Goal: Information Seeking & Learning: Learn about a topic

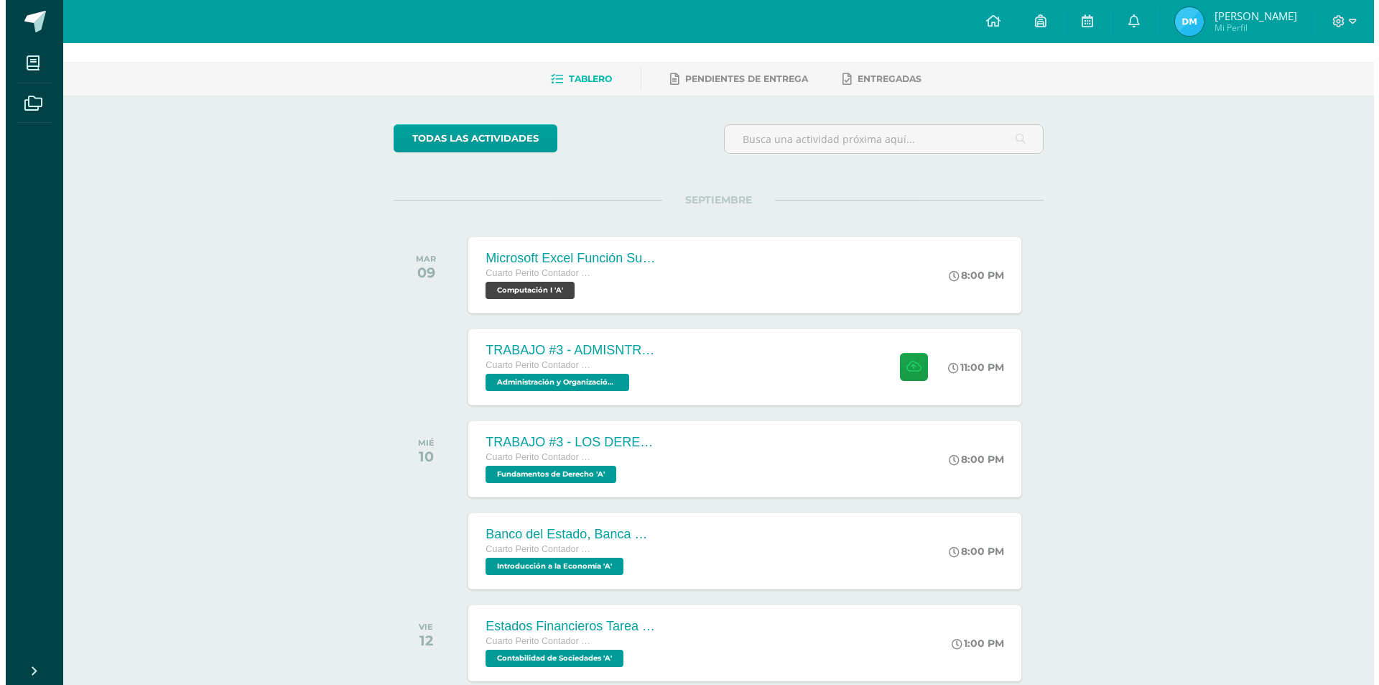
scroll to position [72, 0]
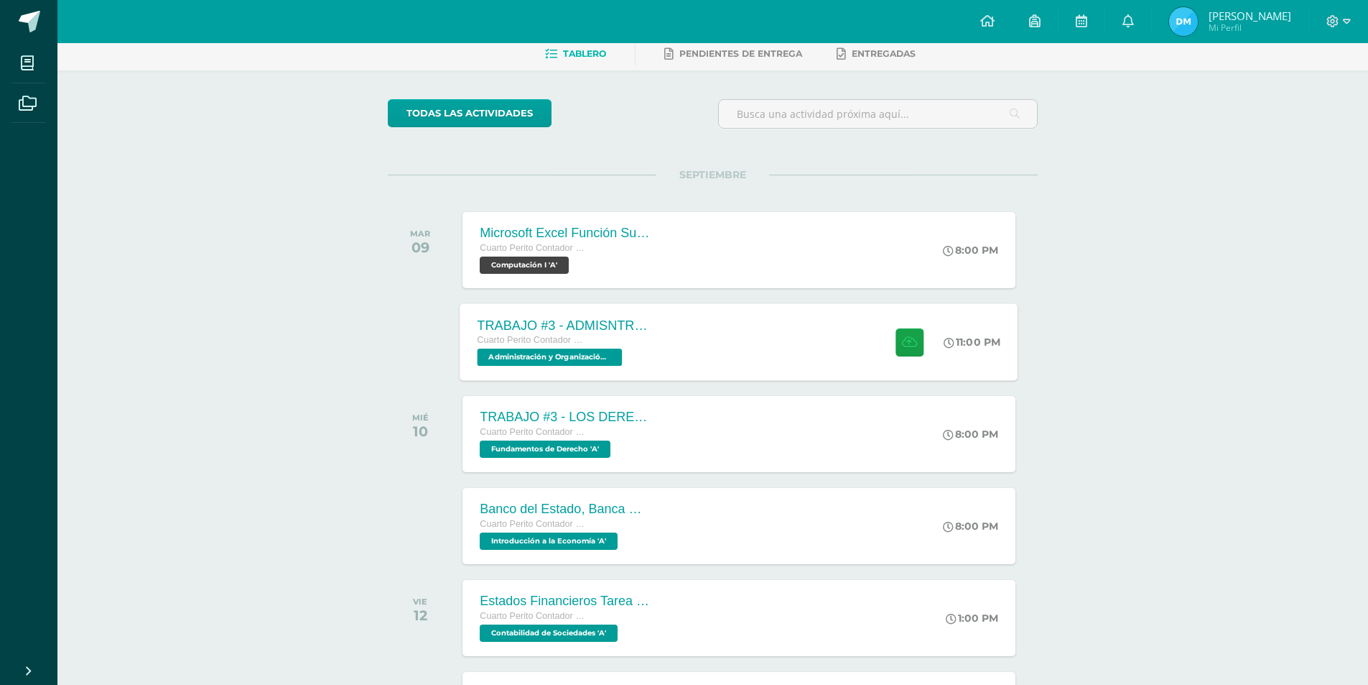
click at [580, 341] on span "Cuarto Perito Contador con Orientación en Computación" at bounding box center [532, 340] width 109 height 10
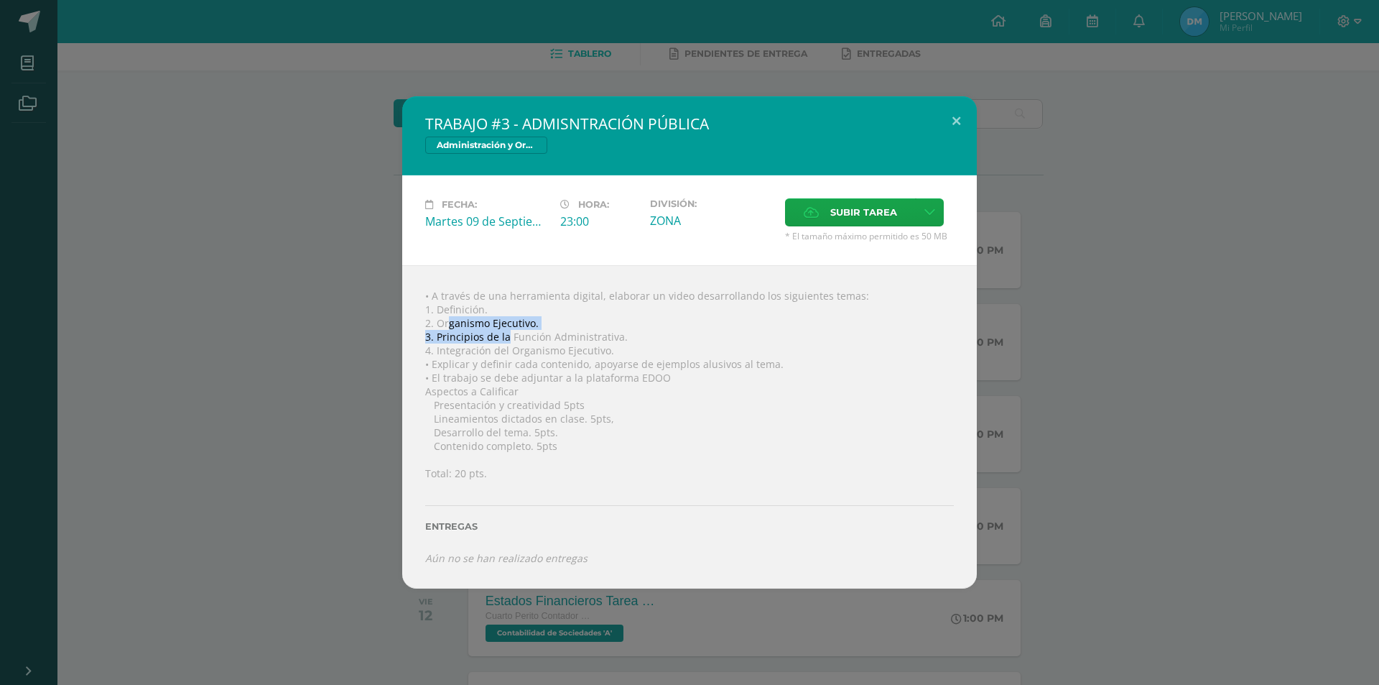
drag, startPoint x: 452, startPoint y: 327, endPoint x: 510, endPoint y: 335, distance: 58.7
click at [509, 335] on div "• A través de una herramienta digital, elaborar un video desarrollando los sigu…" at bounding box center [689, 426] width 575 height 323
click at [499, 331] on div "• A través de una herramienta digital, elaborar un video desarrollando los sigu…" at bounding box center [689, 426] width 575 height 323
drag, startPoint x: 436, startPoint y: 325, endPoint x: 617, endPoint y: 348, distance: 182.6
click at [617, 348] on div "• A través de una herramienta digital, elaborar un video desarrollando los sigu…" at bounding box center [689, 426] width 575 height 323
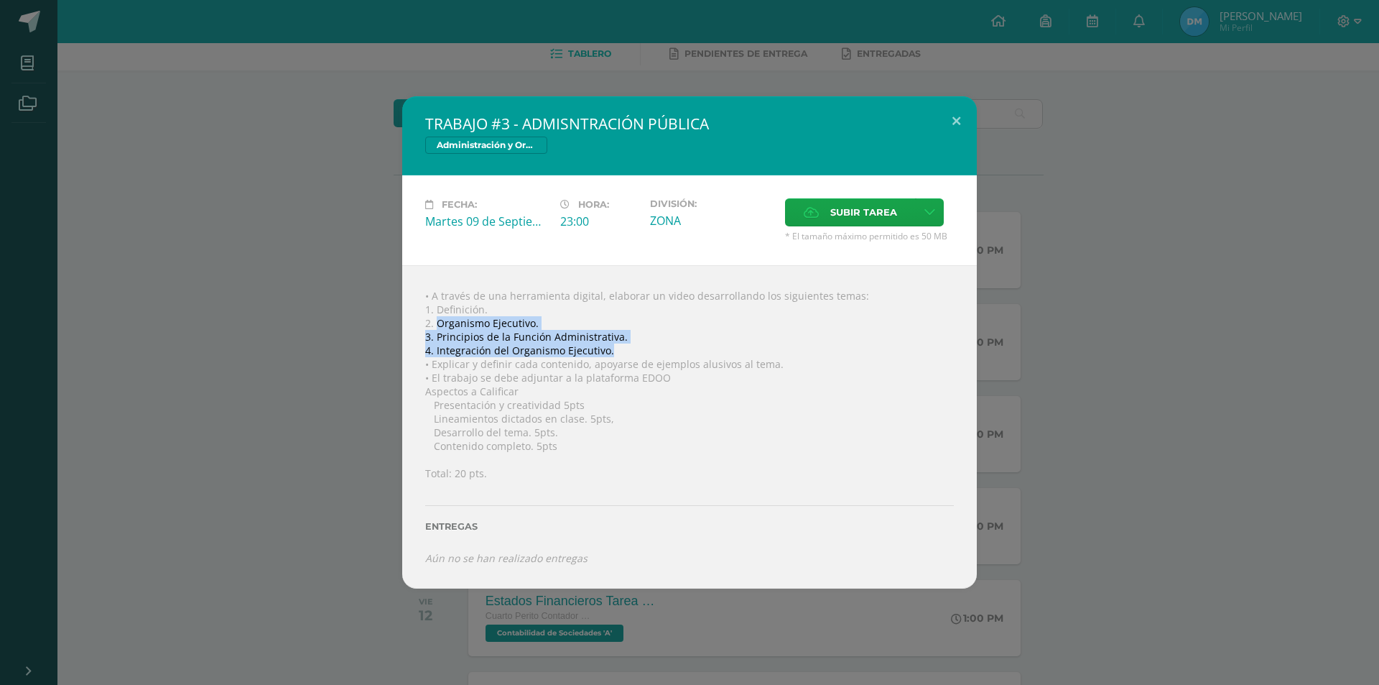
copy div "Organismo Ejecutivo. 3. Principios de la Función Administrativa. 4. Integración…"
click at [850, 214] on span "Subir tarea" at bounding box center [863, 212] width 67 height 27
click at [0, 0] on input "Subir tarea" at bounding box center [0, 0] width 0 height 0
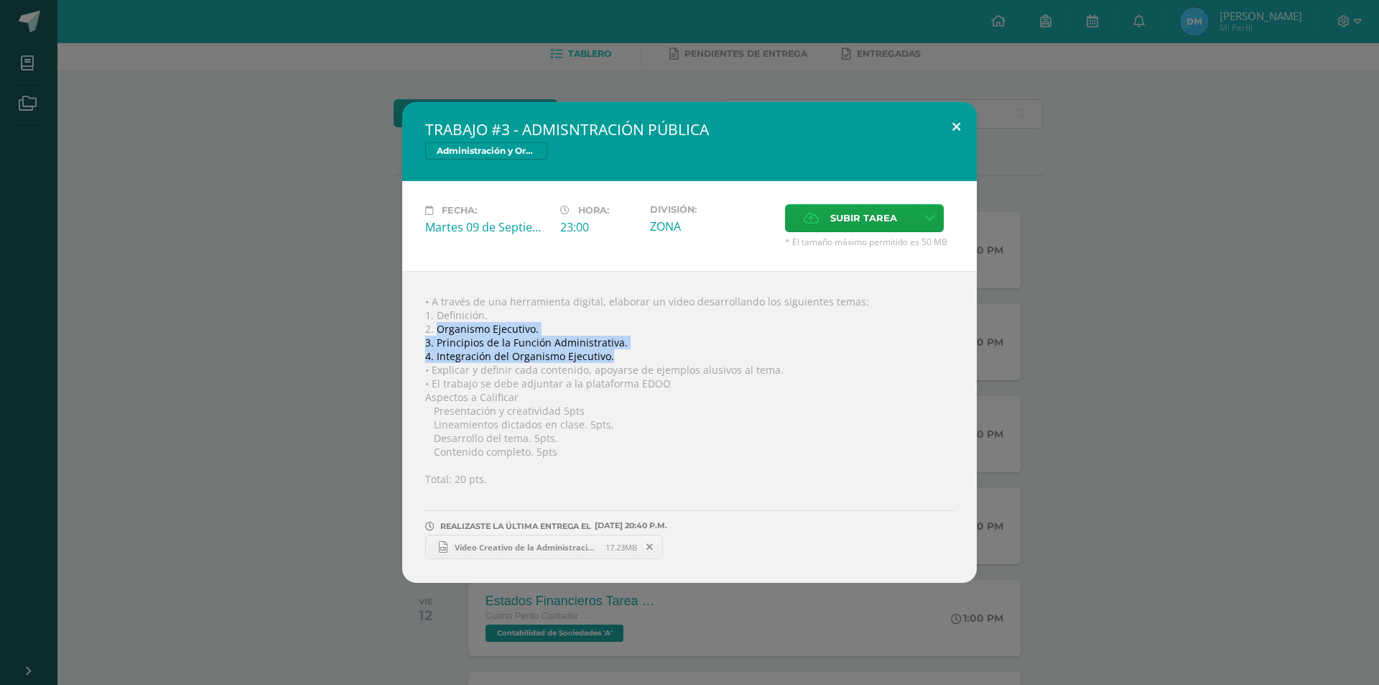
click at [943, 133] on button at bounding box center [956, 126] width 41 height 49
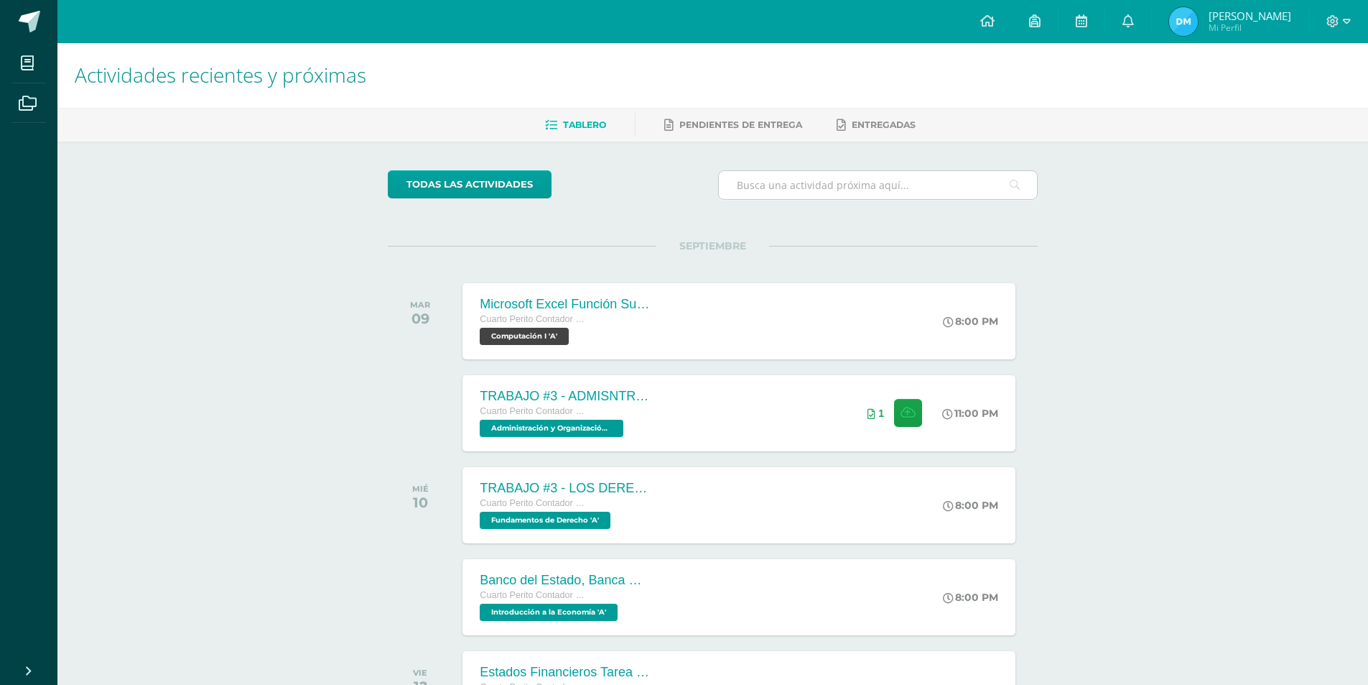
scroll to position [0, 0]
click at [1076, 29] on span at bounding box center [1081, 22] width 11 height 16
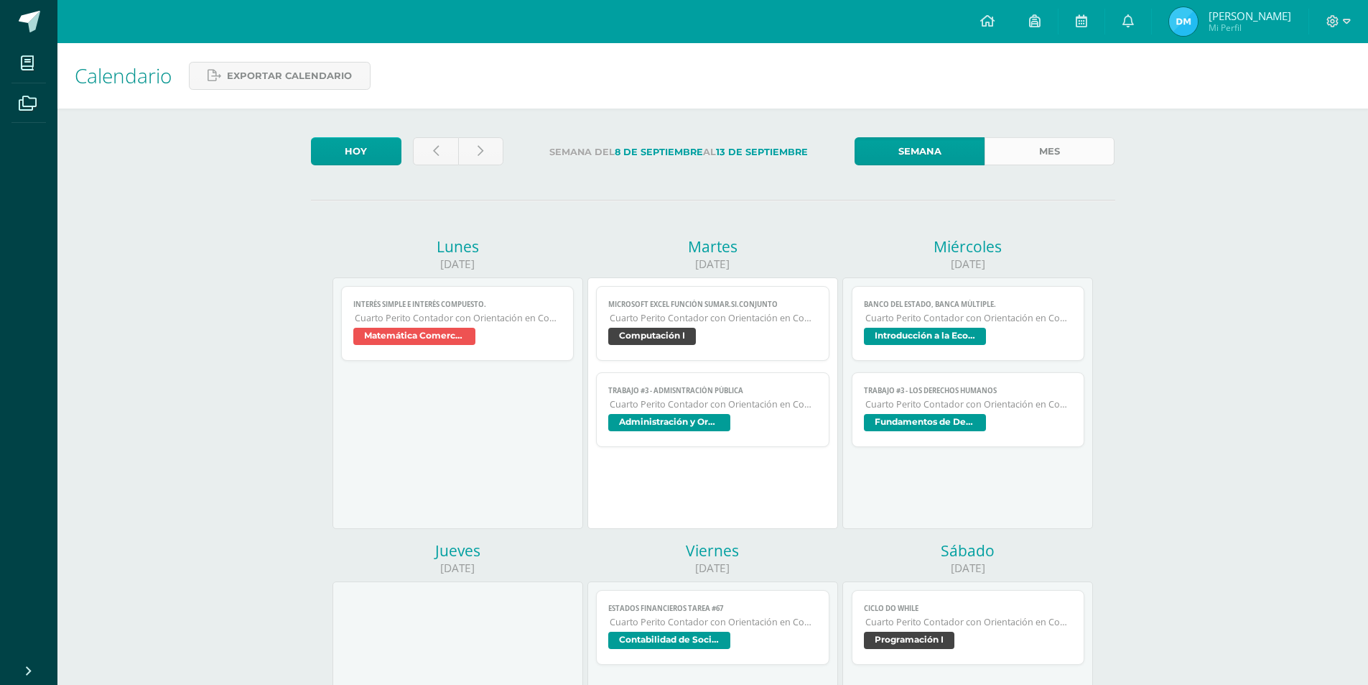
click at [1040, 162] on link "Mes" at bounding box center [1050, 151] width 130 height 28
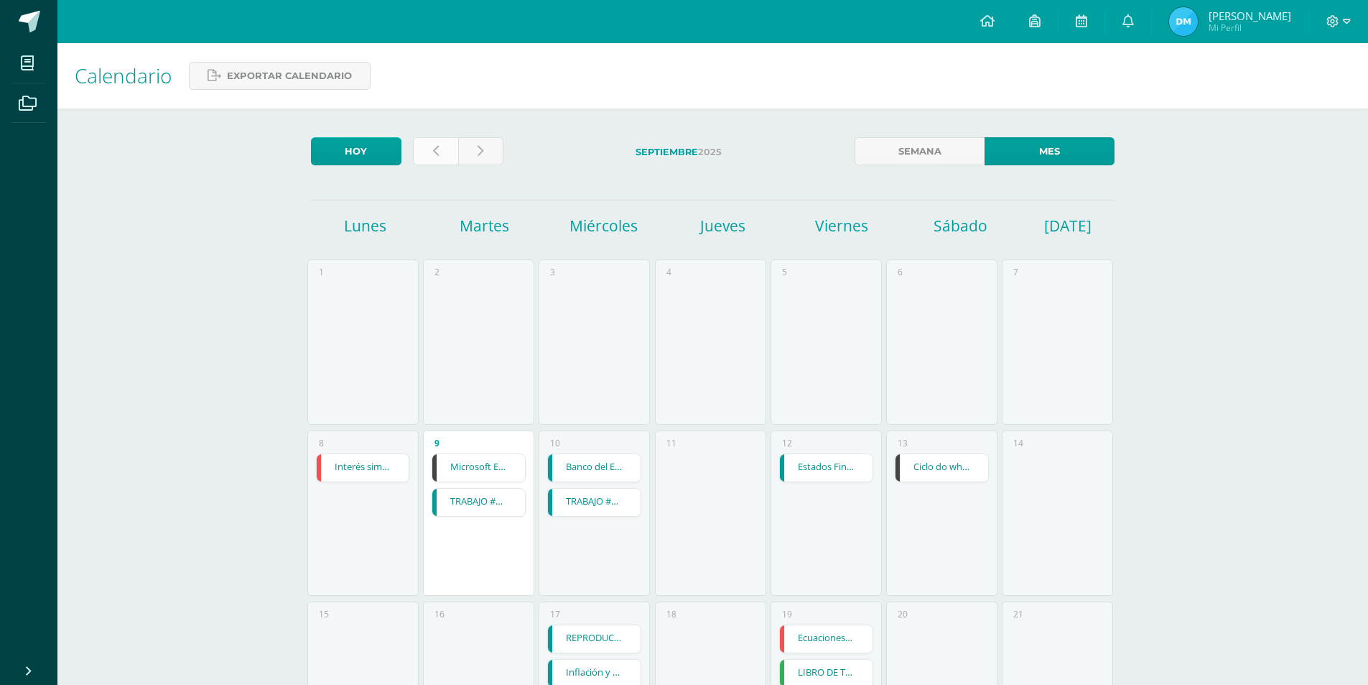
click at [433, 152] on icon at bounding box center [436, 151] width 6 height 12
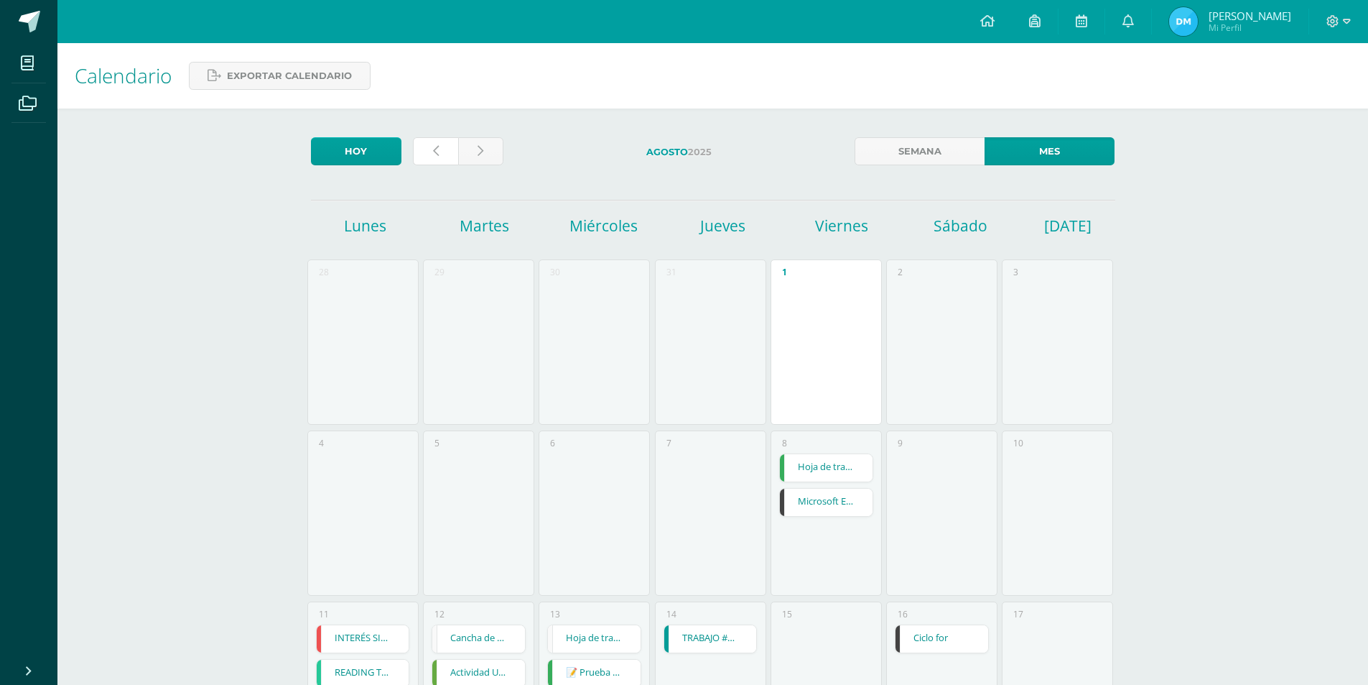
click at [435, 149] on icon at bounding box center [436, 151] width 6 height 12
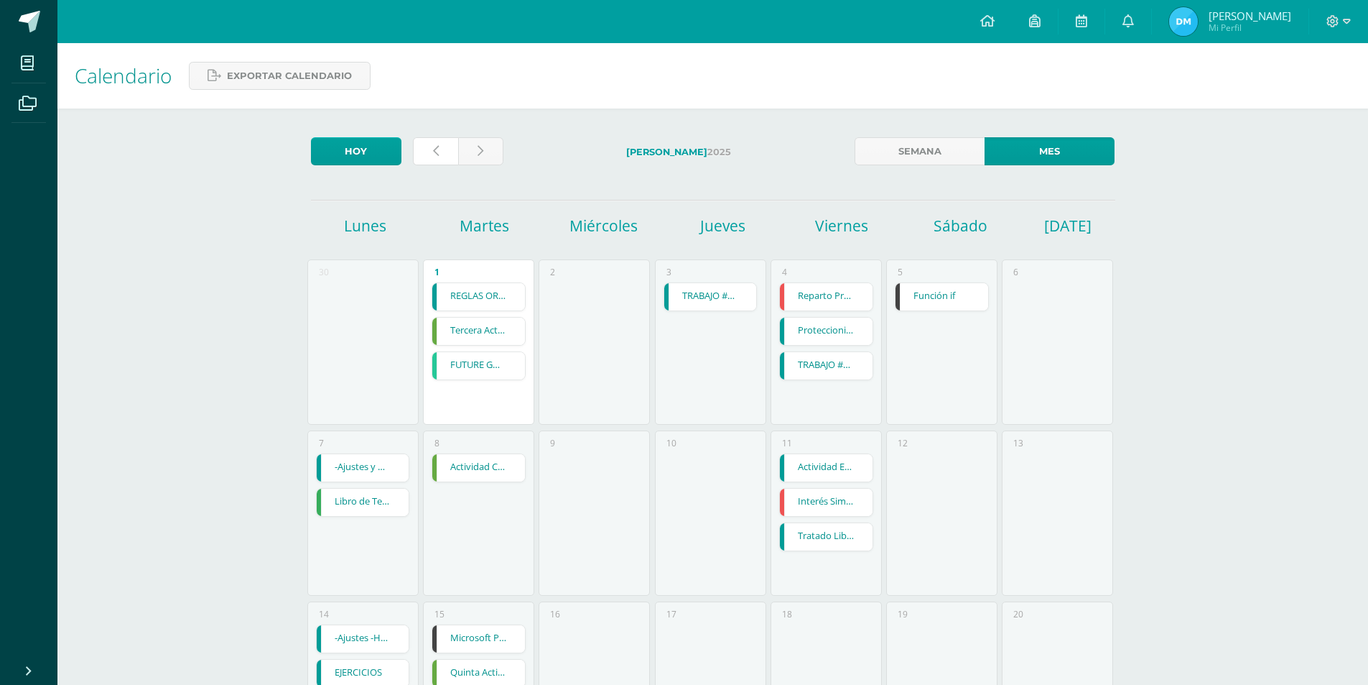
click at [435, 149] on icon at bounding box center [436, 151] width 6 height 12
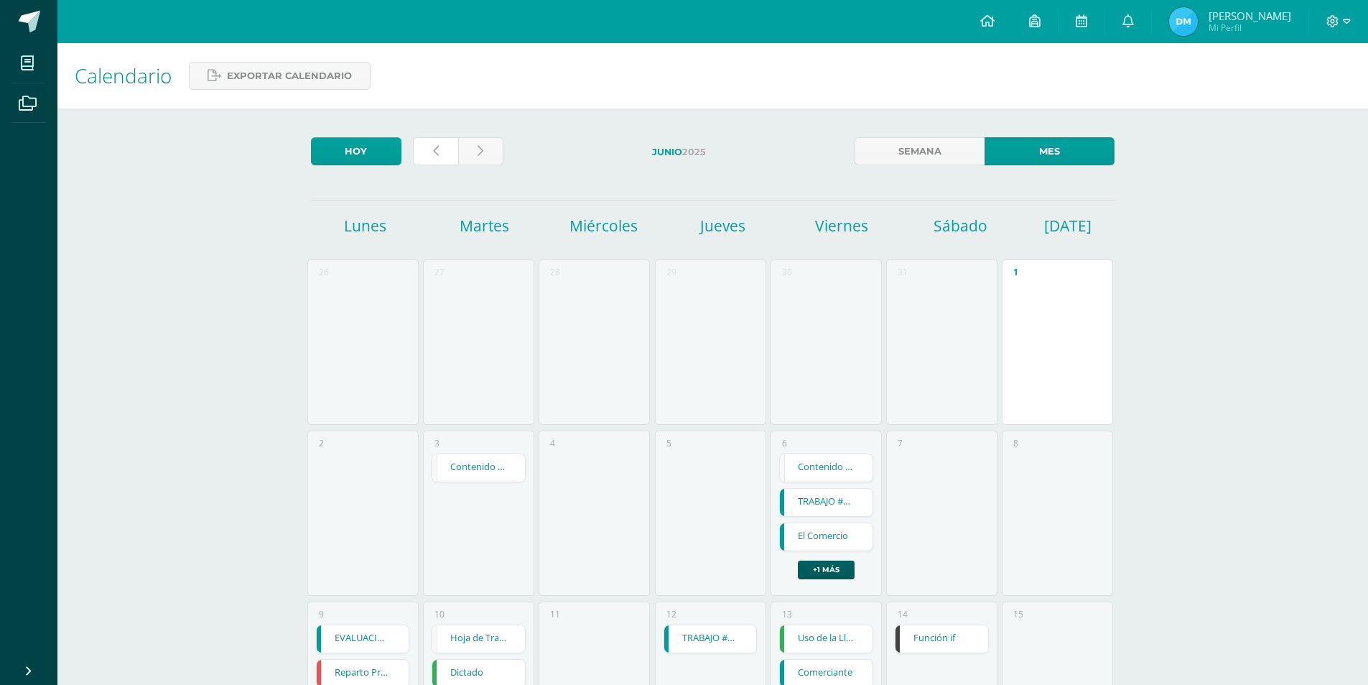
click at [435, 149] on icon at bounding box center [436, 151] width 6 height 12
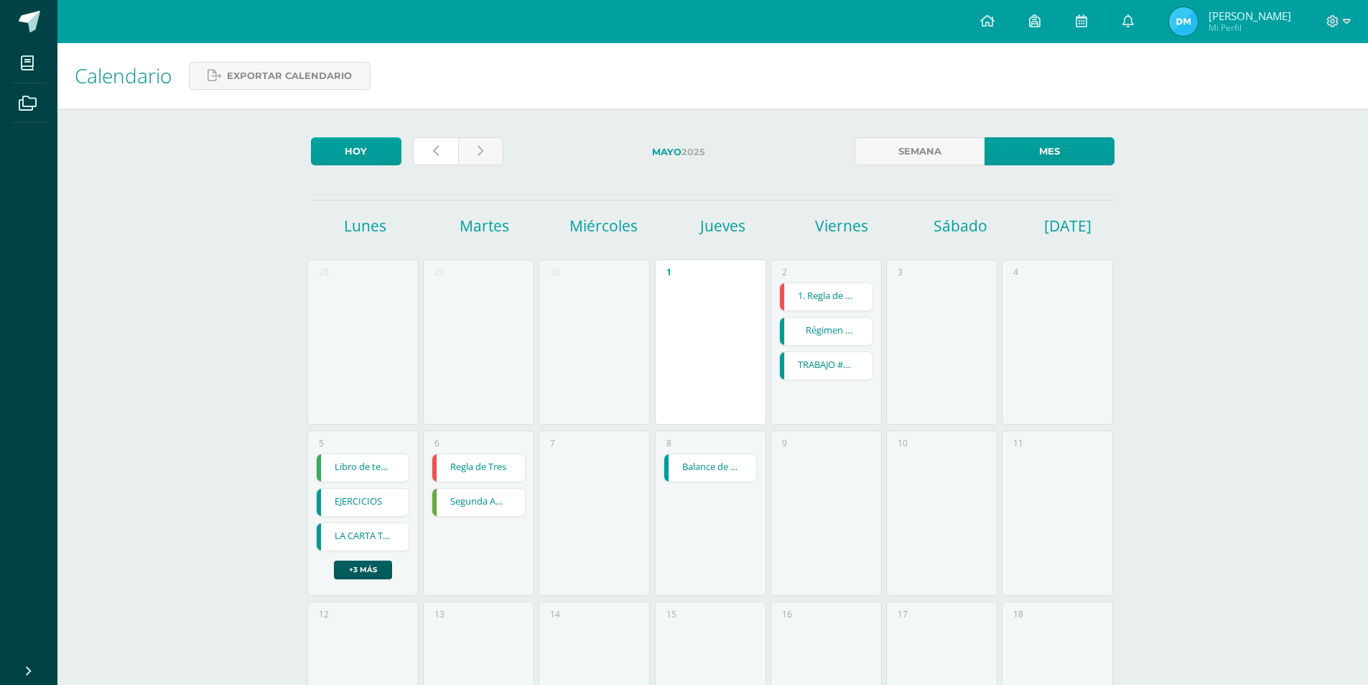
click at [435, 149] on icon at bounding box center [436, 151] width 6 height 12
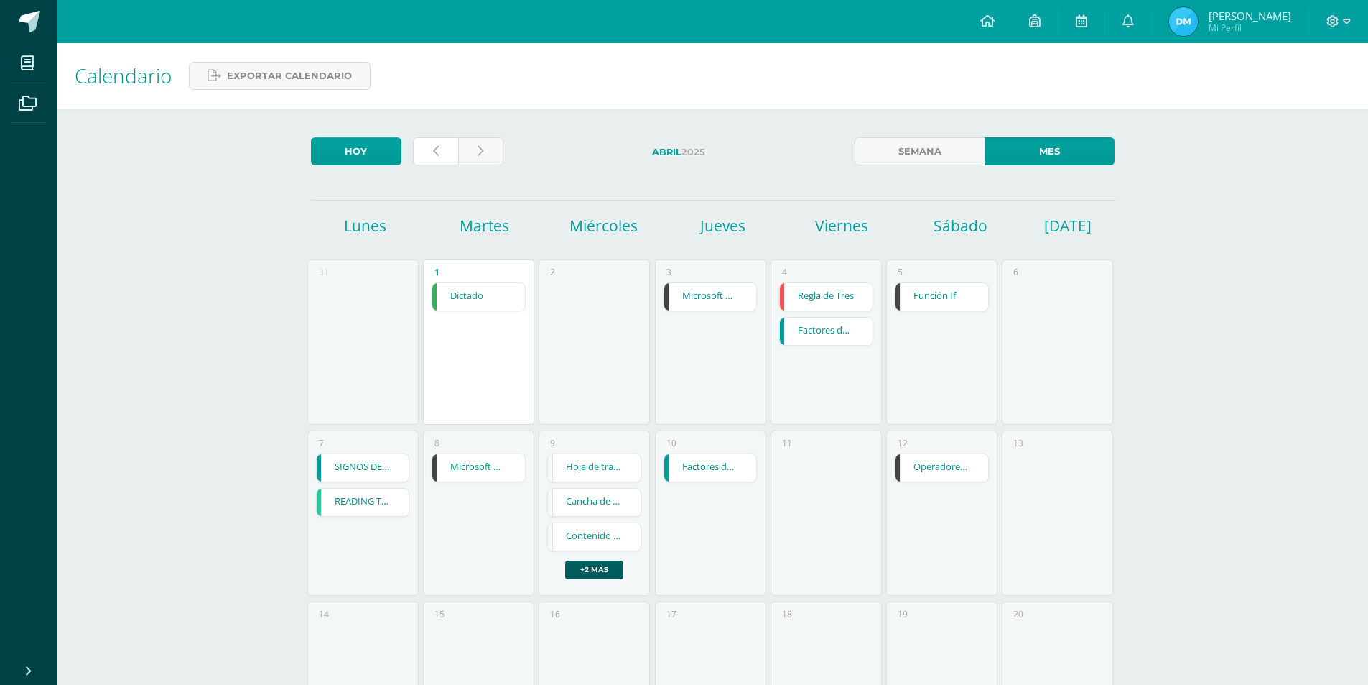
click at [435, 149] on icon at bounding box center [436, 151] width 6 height 12
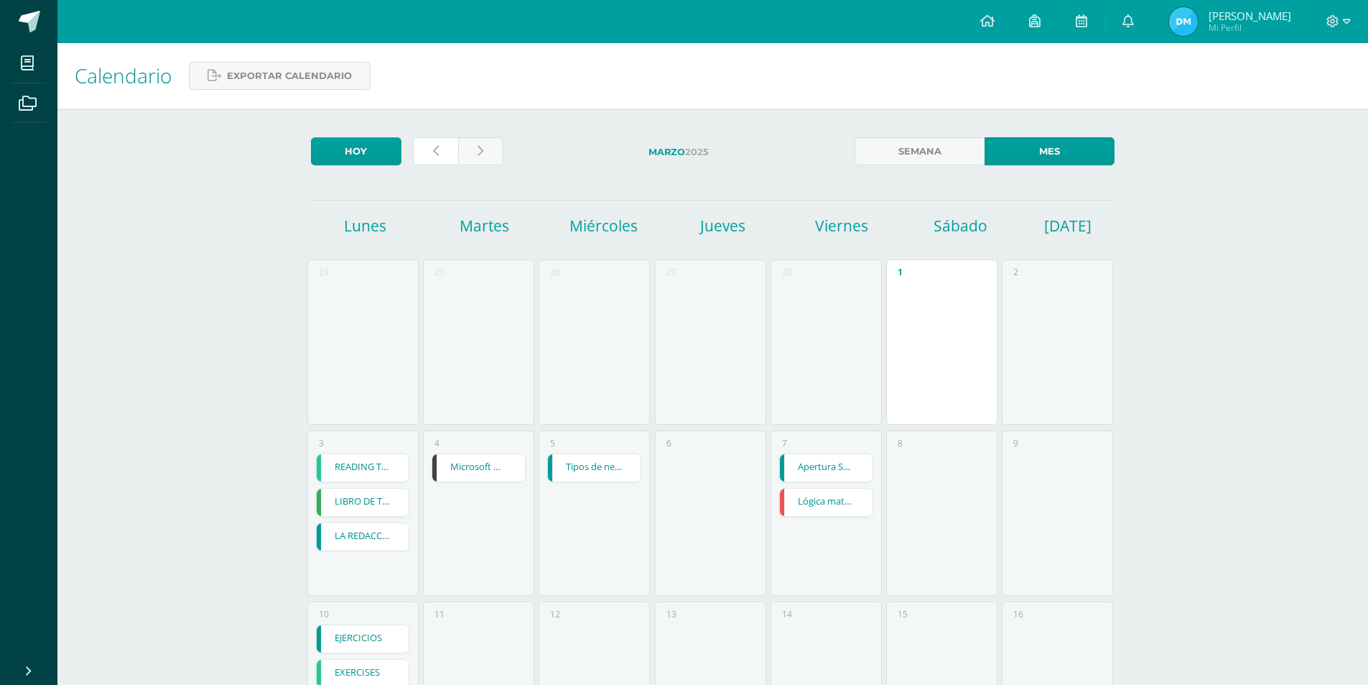
click at [435, 149] on icon at bounding box center [436, 151] width 6 height 12
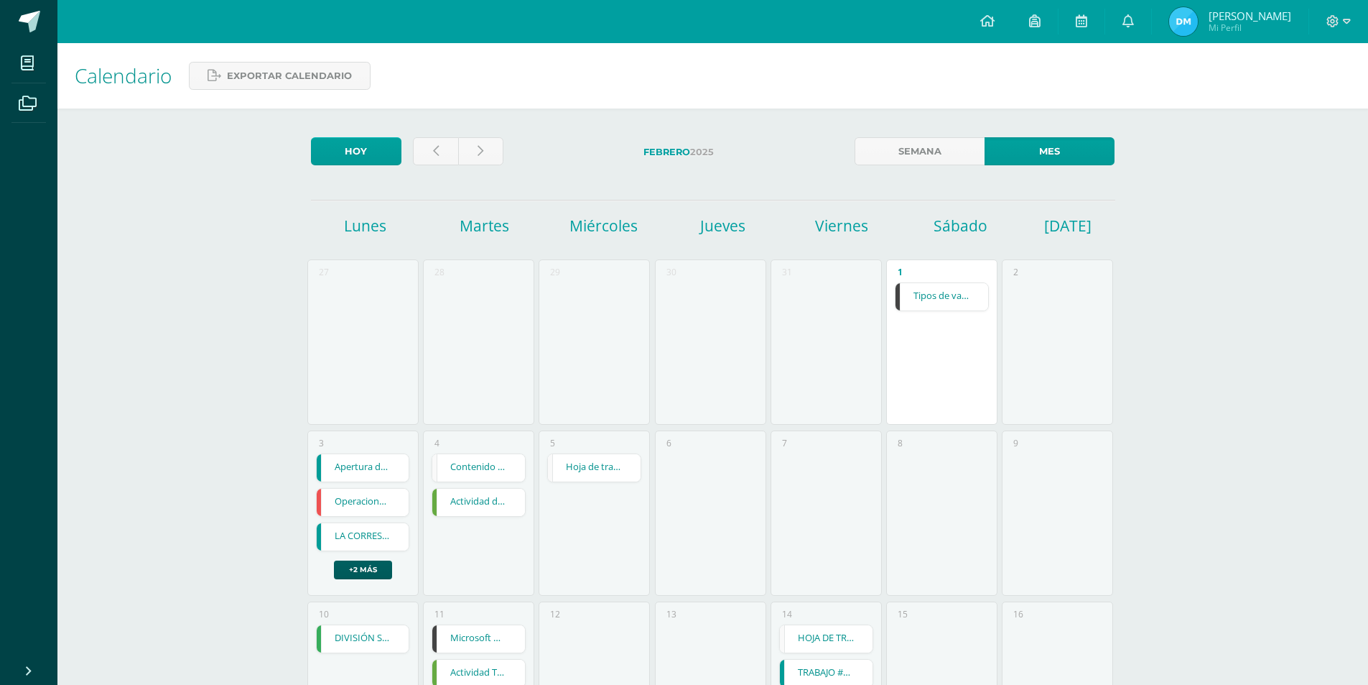
click at [941, 303] on link "Tipos de variables" at bounding box center [942, 296] width 93 height 27
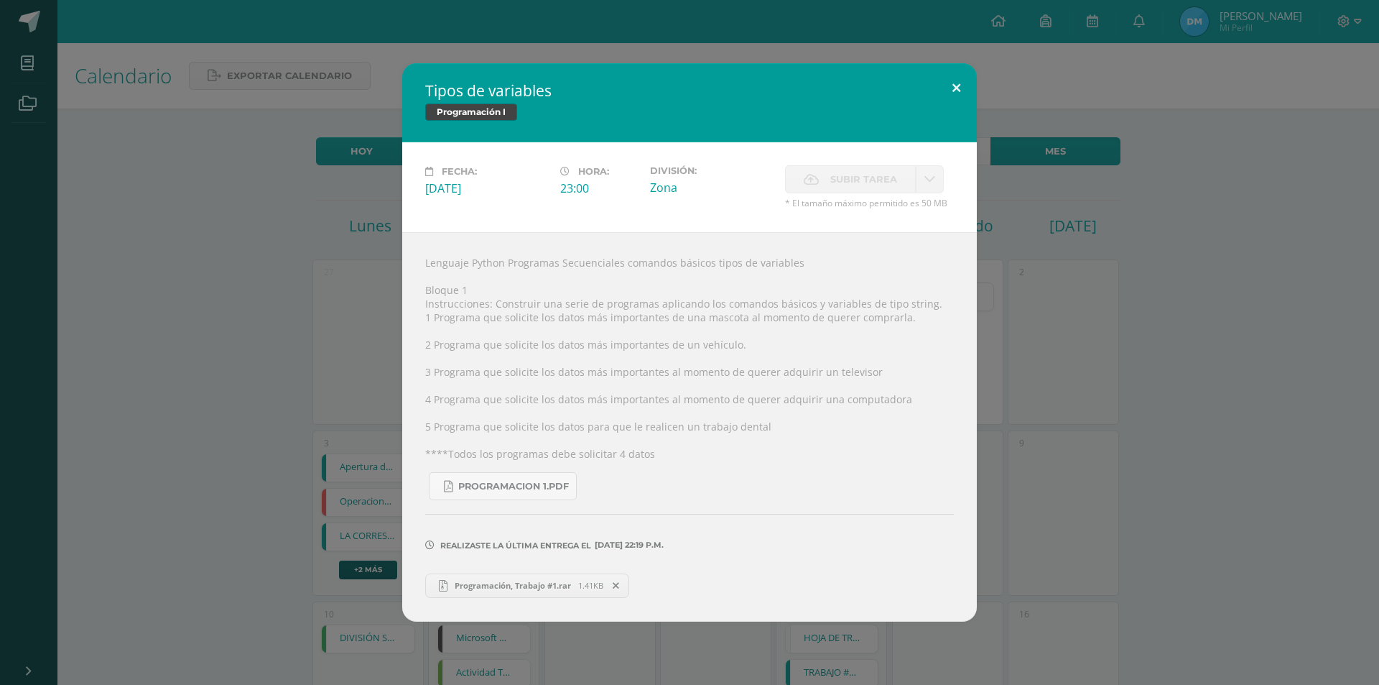
click at [956, 78] on button at bounding box center [956, 87] width 41 height 49
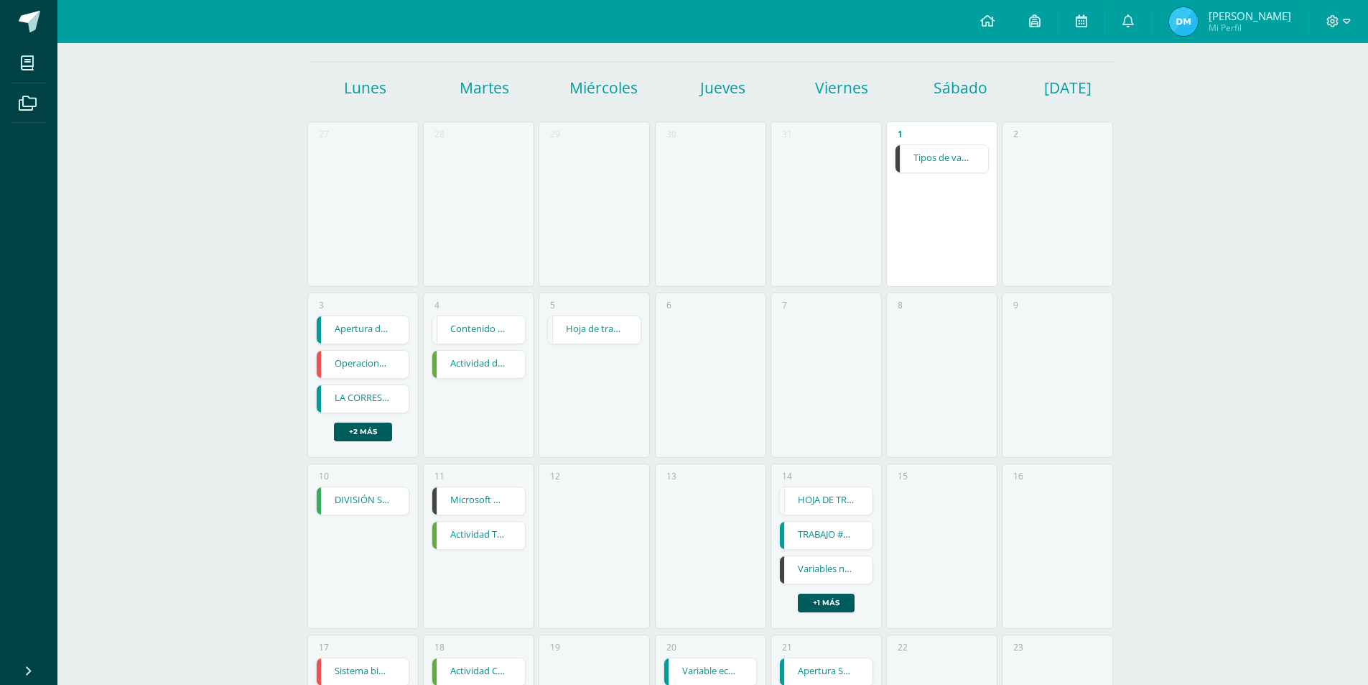
scroll to position [144, 0]
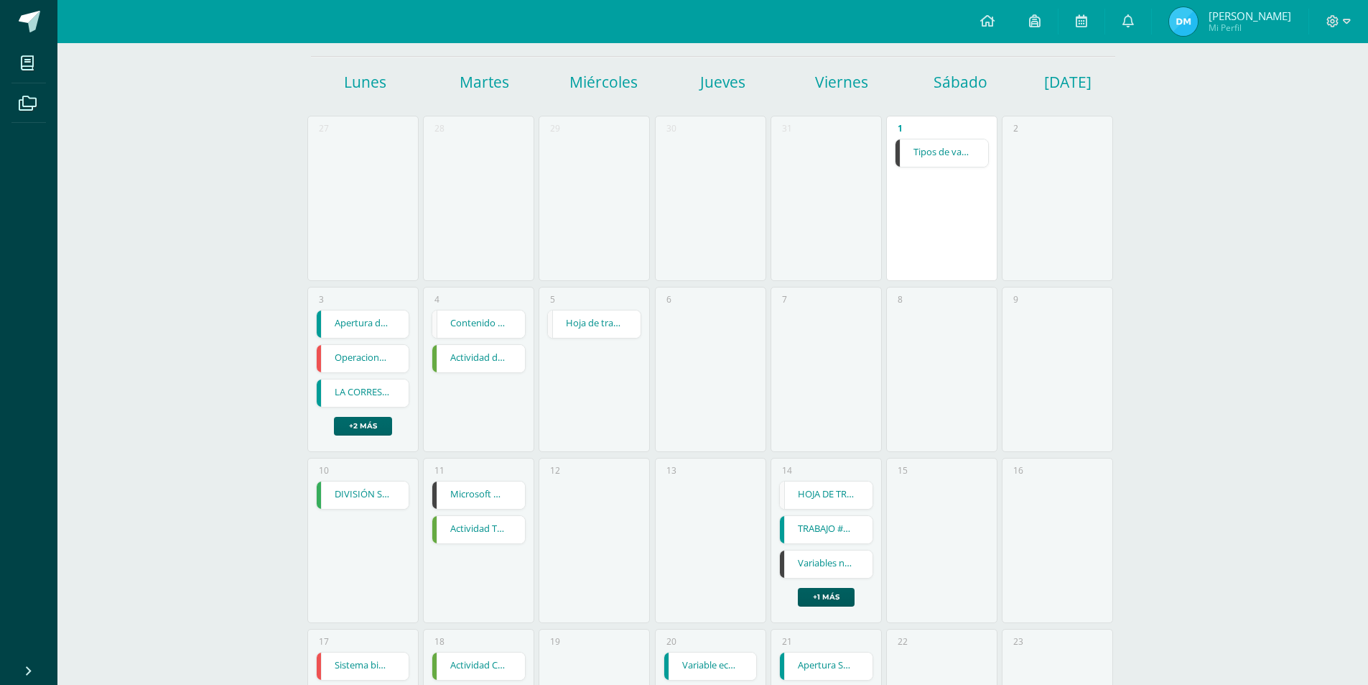
click at [353, 420] on link "+2 más" at bounding box center [363, 426] width 58 height 19
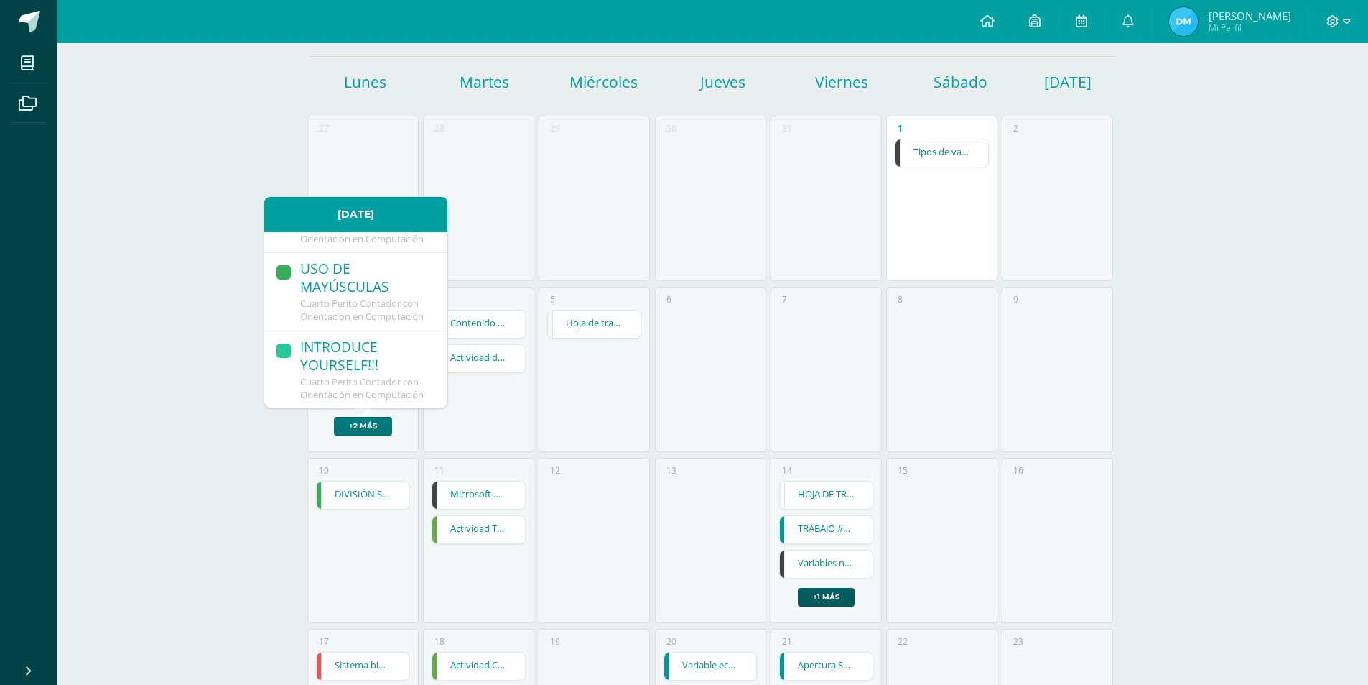
scroll to position [384, 0]
click at [465, 488] on link "Microsoft Word Dibujo con Autoformas" at bounding box center [478, 494] width 93 height 27
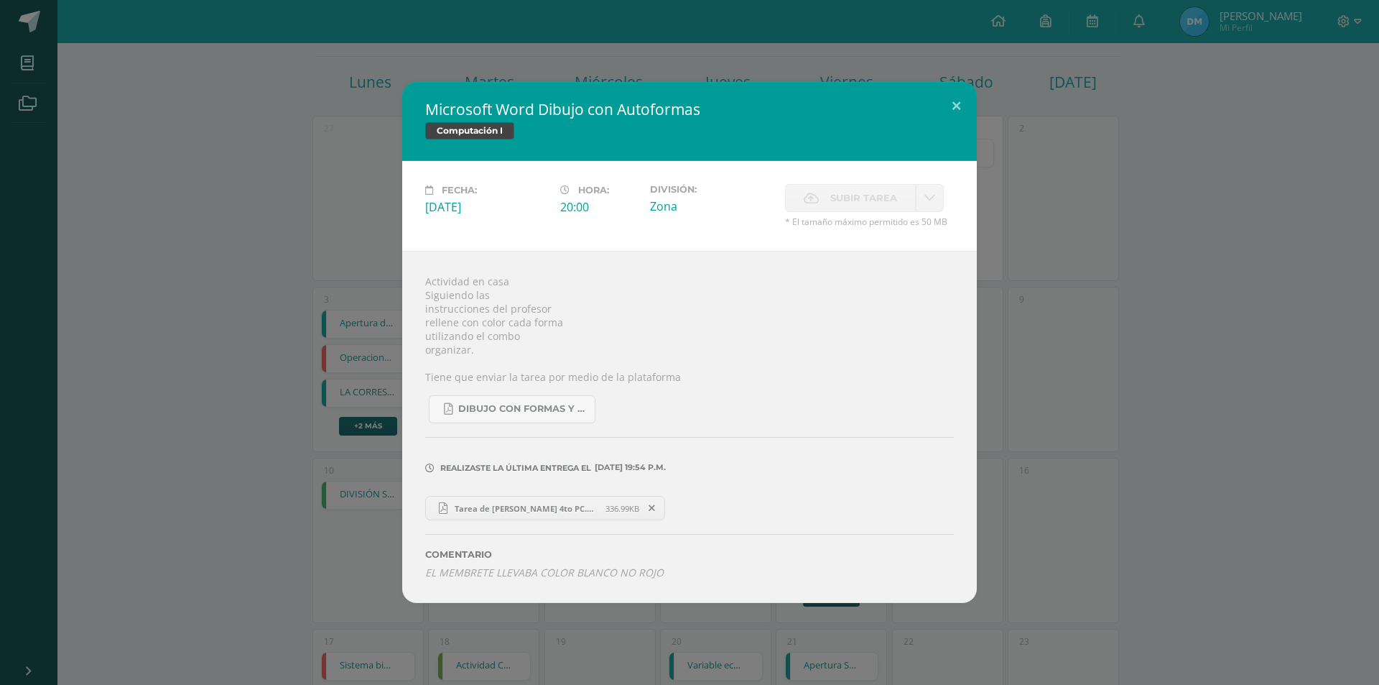
click at [500, 509] on span "Tarea de Diego Manuel 4to PC.pdf" at bounding box center [527, 508] width 158 height 11
click at [951, 111] on button at bounding box center [956, 106] width 41 height 49
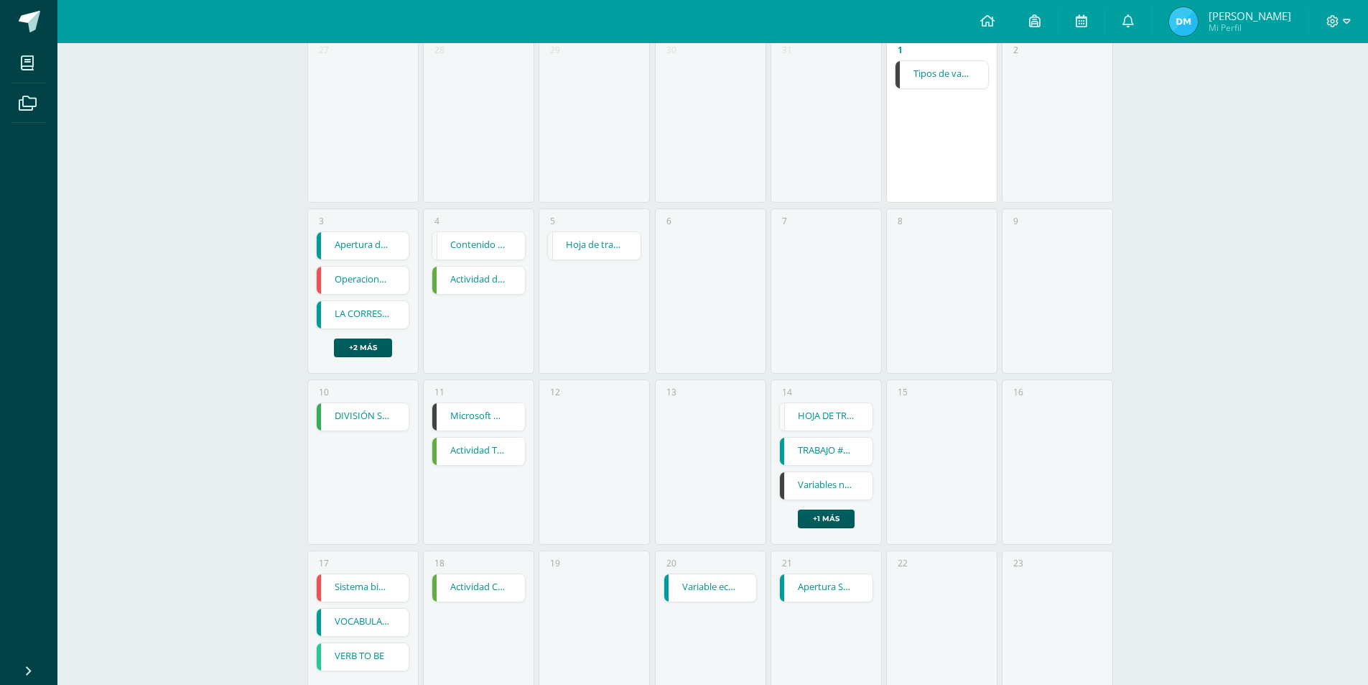
scroll to position [359, 0]
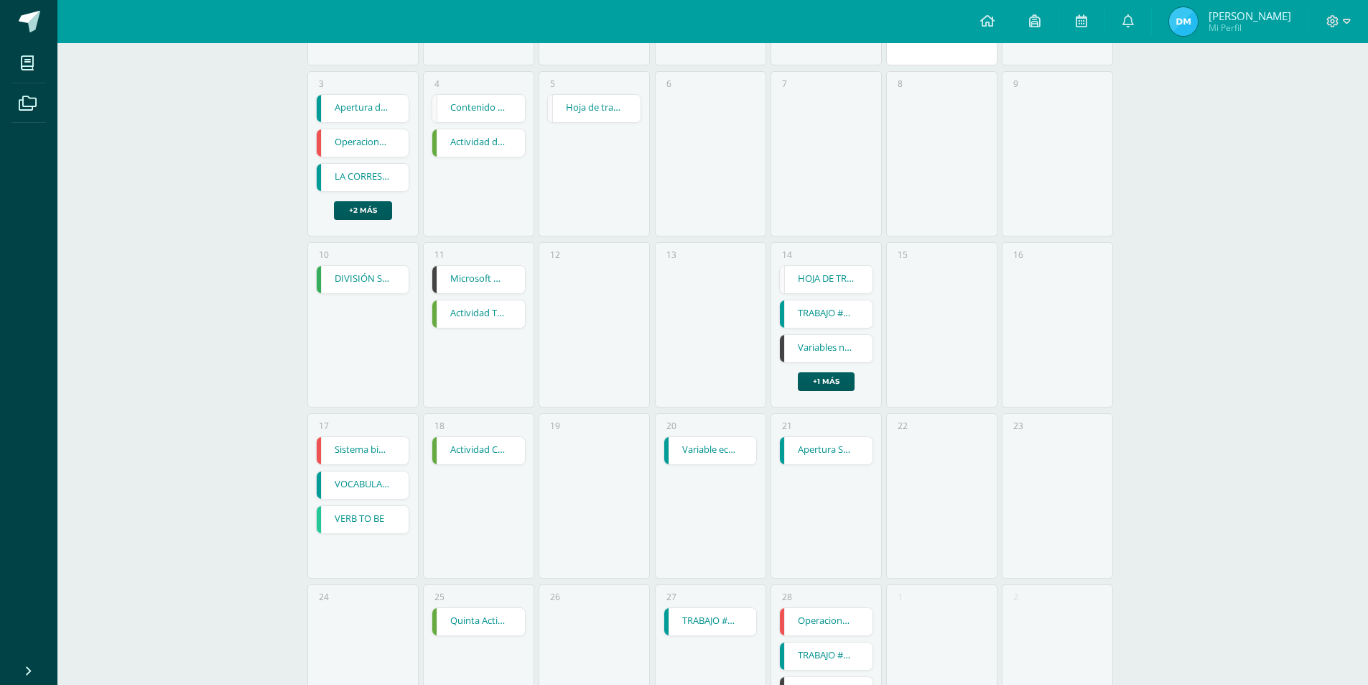
click at [825, 339] on link "Variables numericas" at bounding box center [826, 348] width 93 height 27
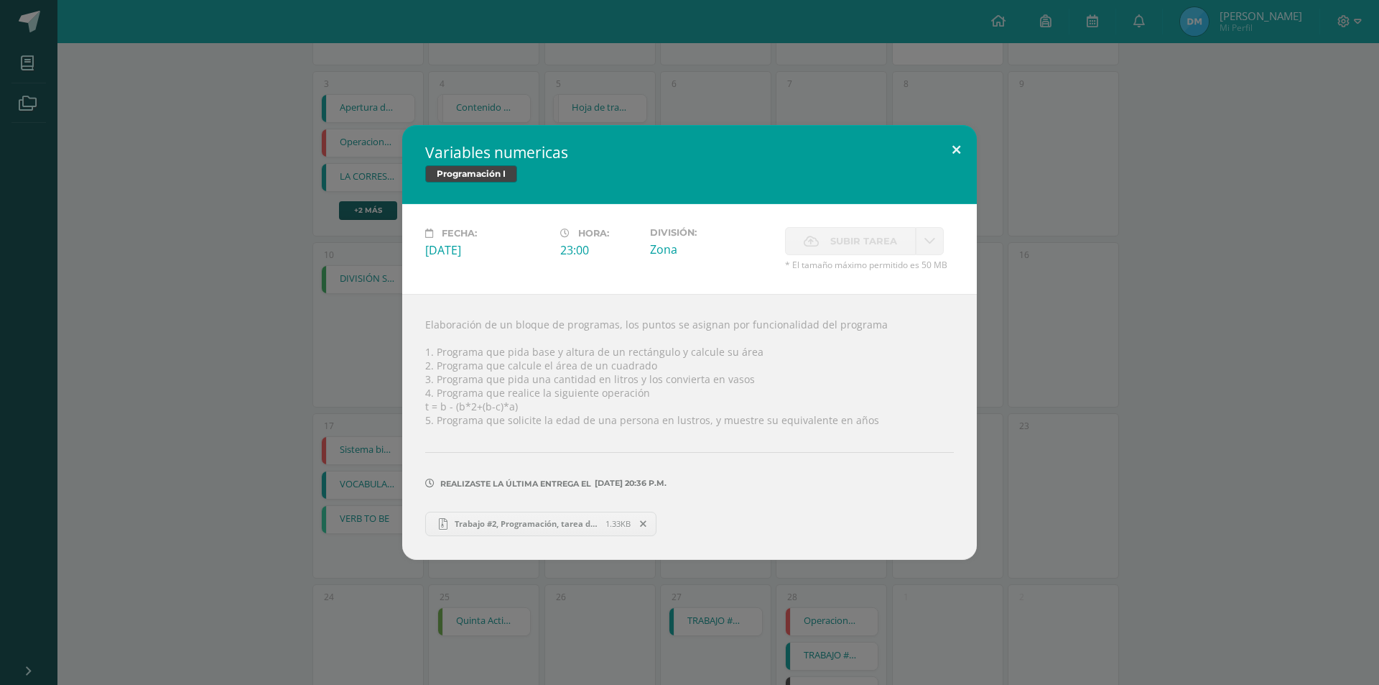
click at [949, 152] on button at bounding box center [956, 149] width 41 height 49
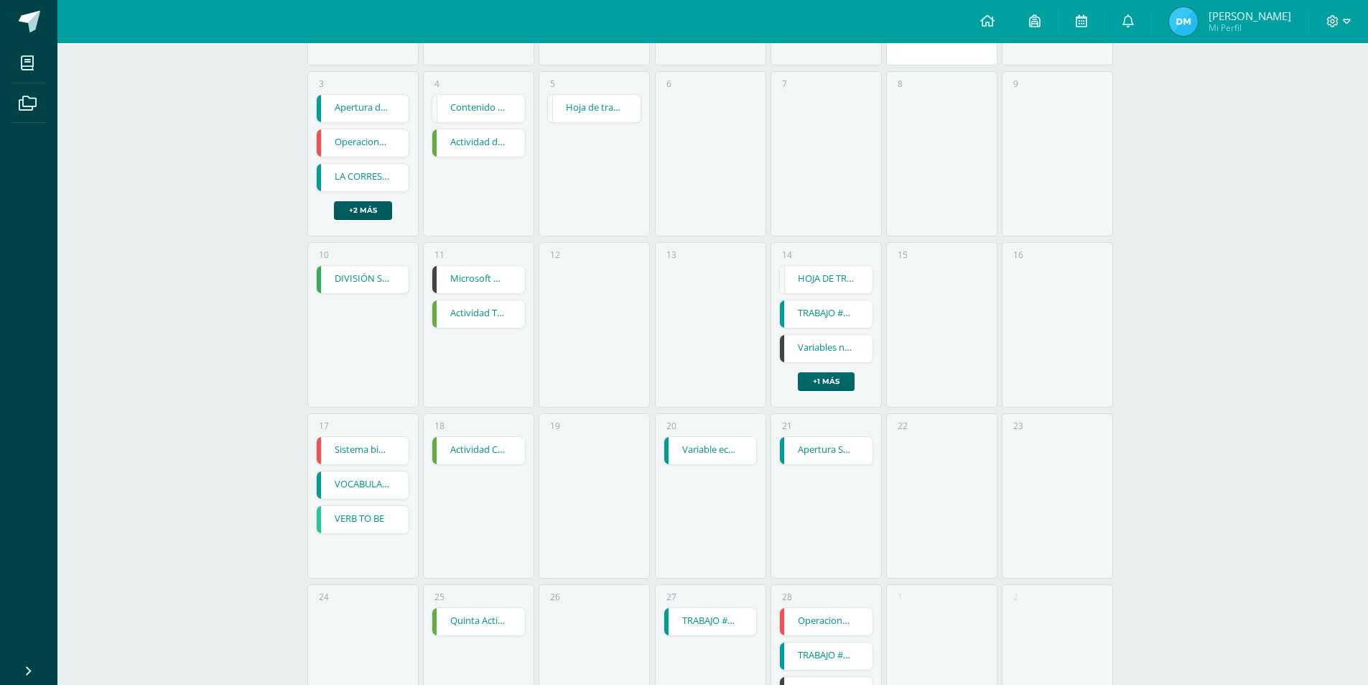
click at [817, 383] on link "+1 más" at bounding box center [826, 381] width 57 height 19
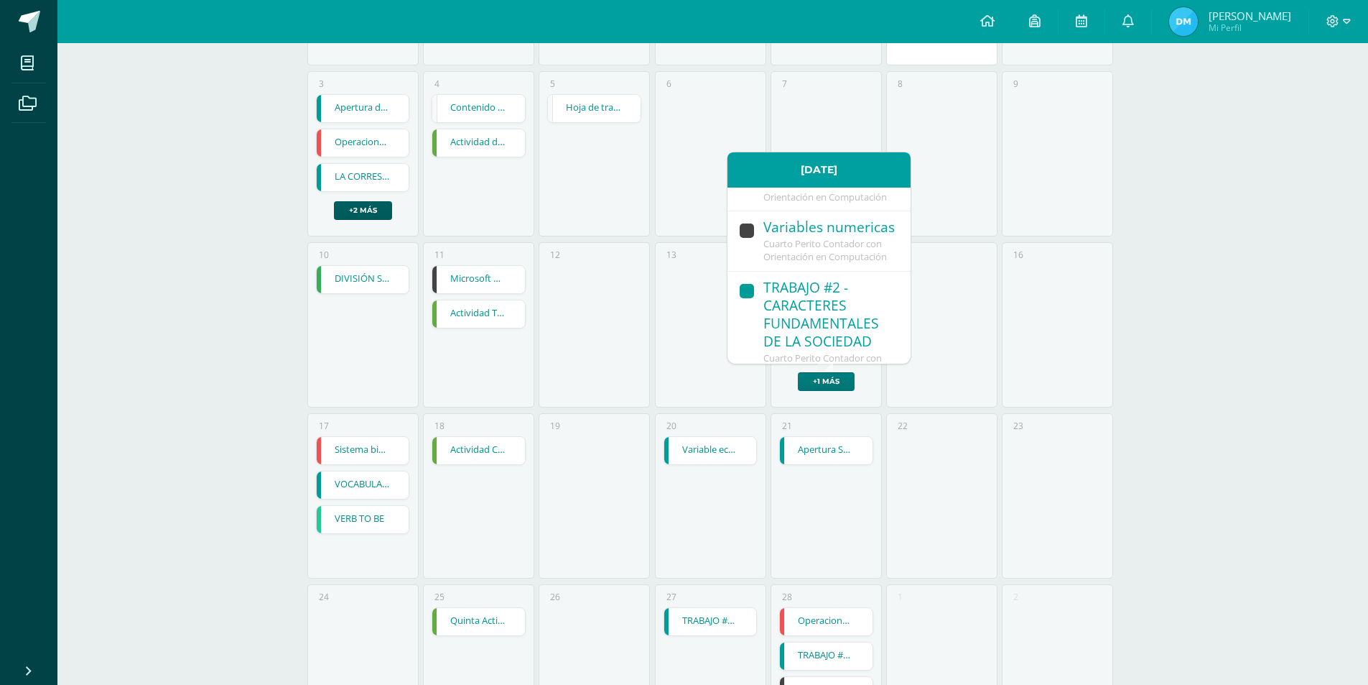
scroll to position [197, 0]
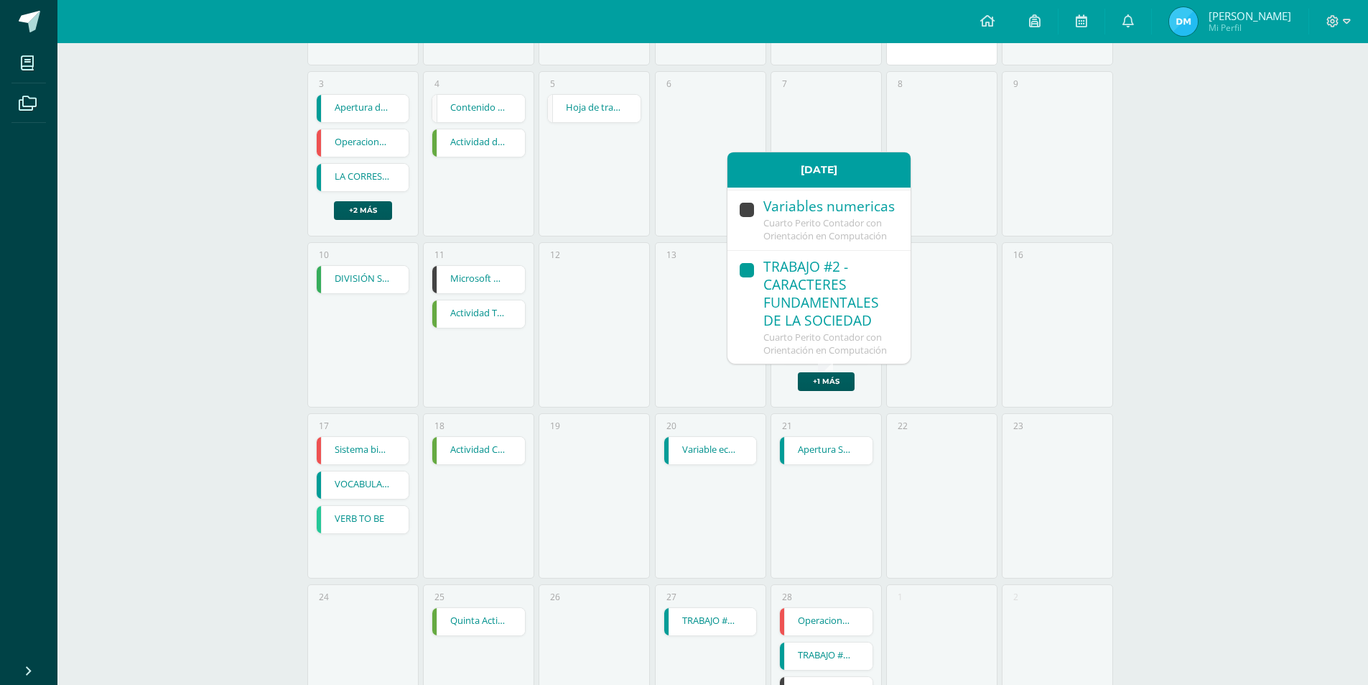
click at [695, 474] on div "20 Variable ecnómico Variable ecnómico Introducción a la Economía Cargando cont…" at bounding box center [710, 495] width 111 height 165
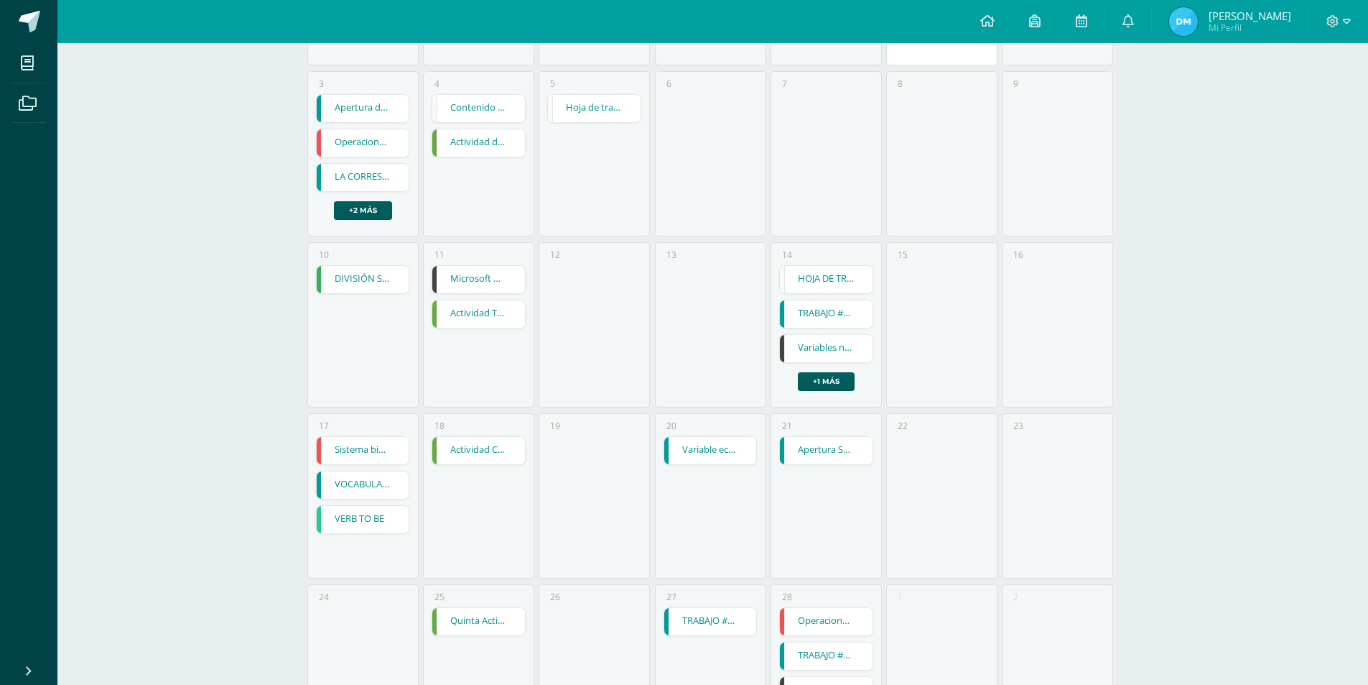
scroll to position [458, 0]
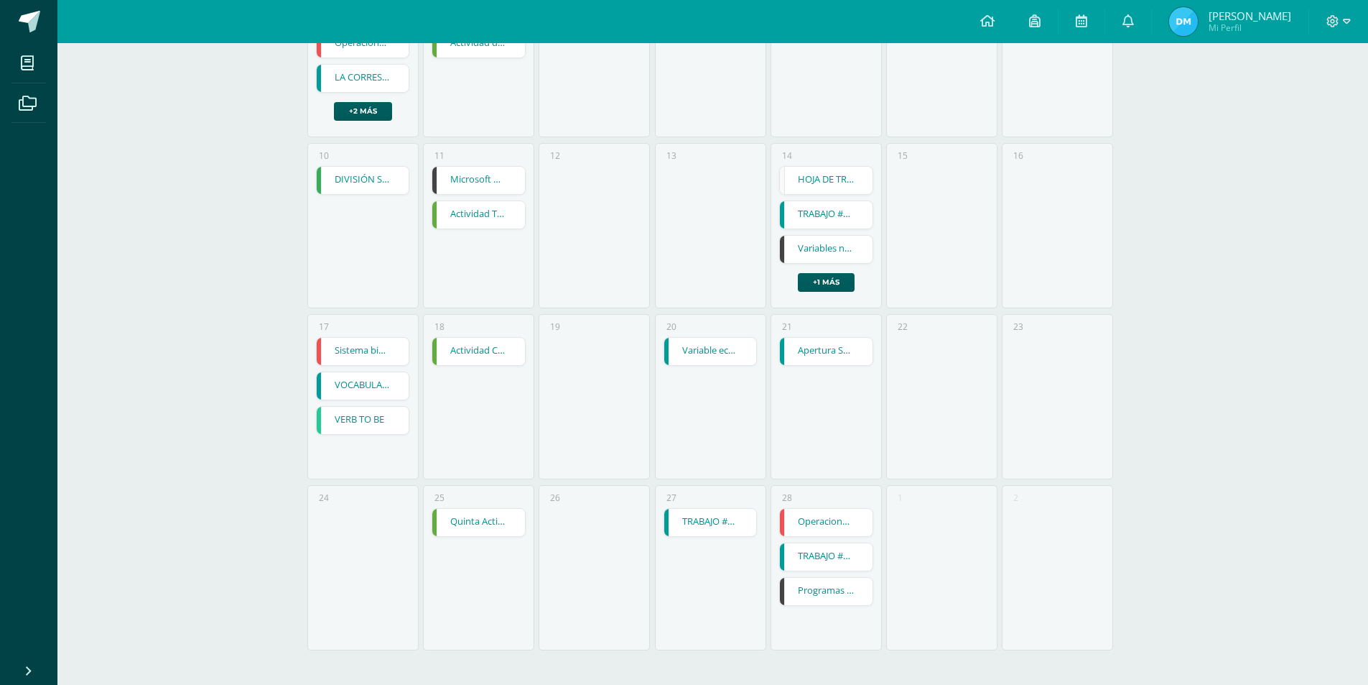
click at [822, 585] on link "Programas Secuenciales" at bounding box center [826, 591] width 93 height 27
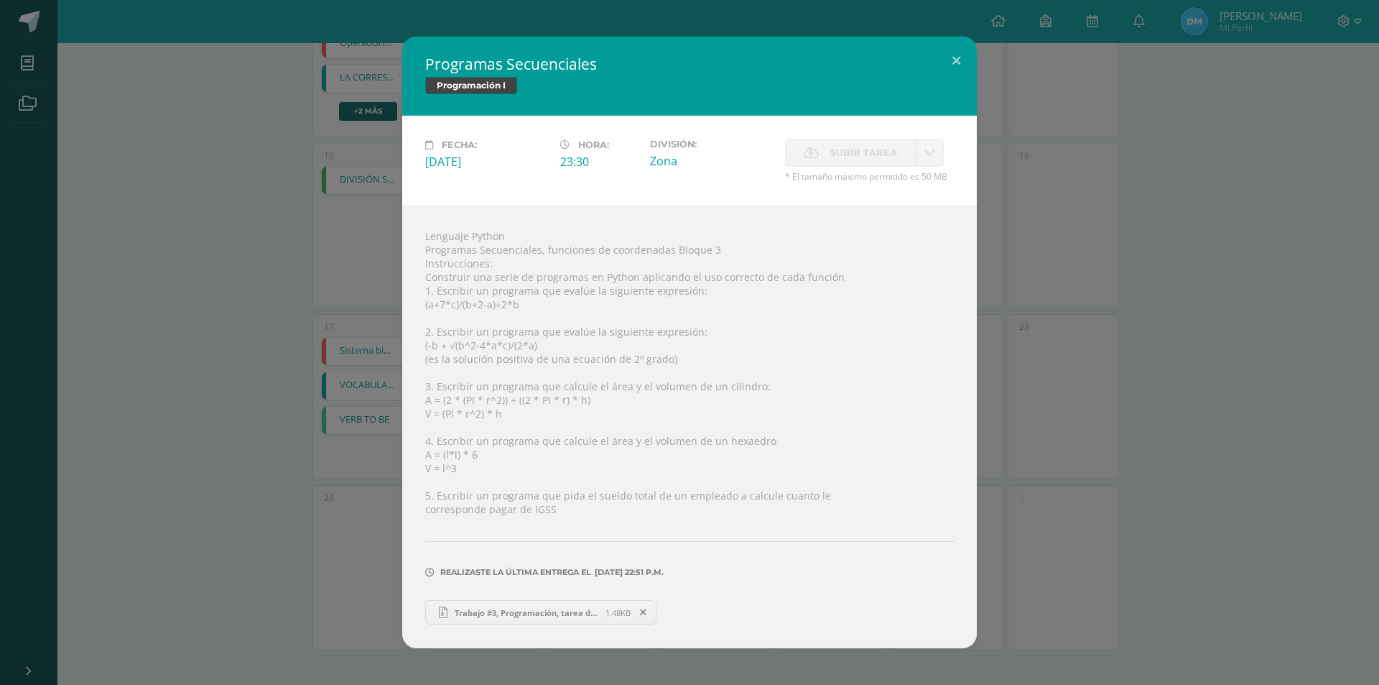
drag, startPoint x: 950, startPoint y: 208, endPoint x: 948, endPoint y: 243, distance: 35.2
drag, startPoint x: 948, startPoint y: 243, endPoint x: 948, endPoint y: 58, distance: 184.6
click at [948, 58] on button at bounding box center [956, 61] width 41 height 49
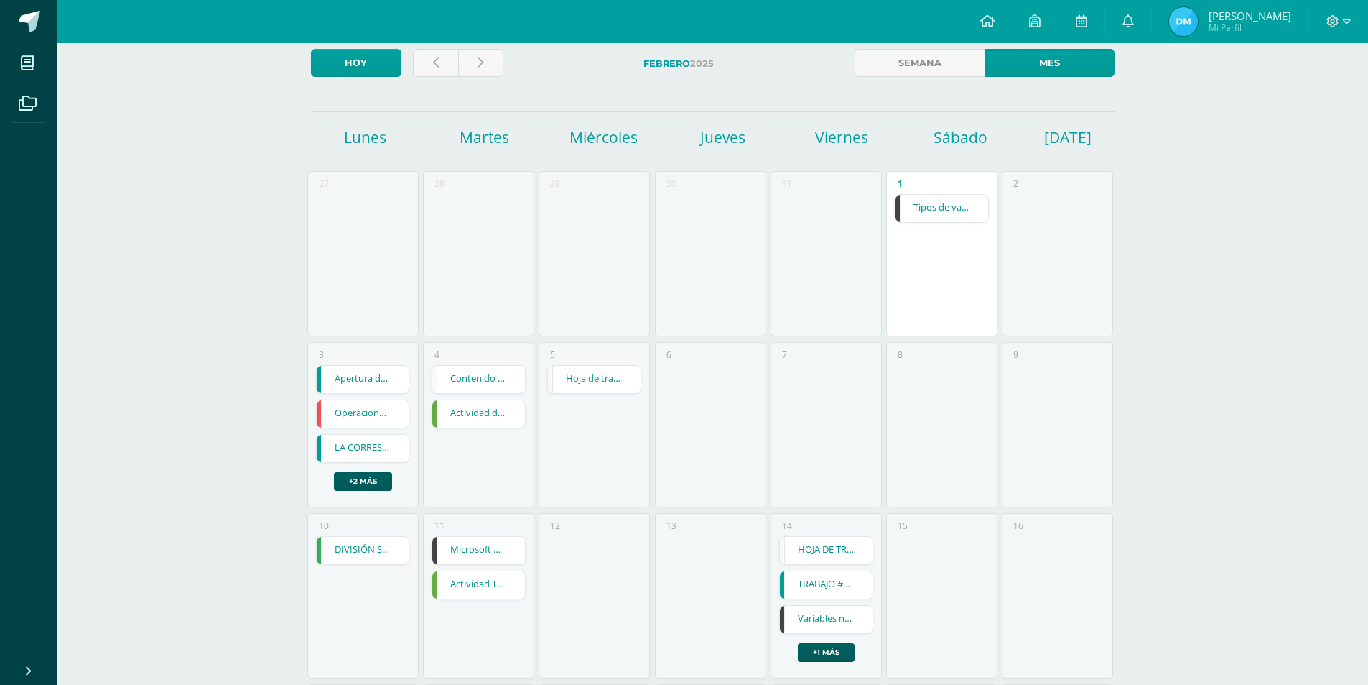
scroll to position [0, 0]
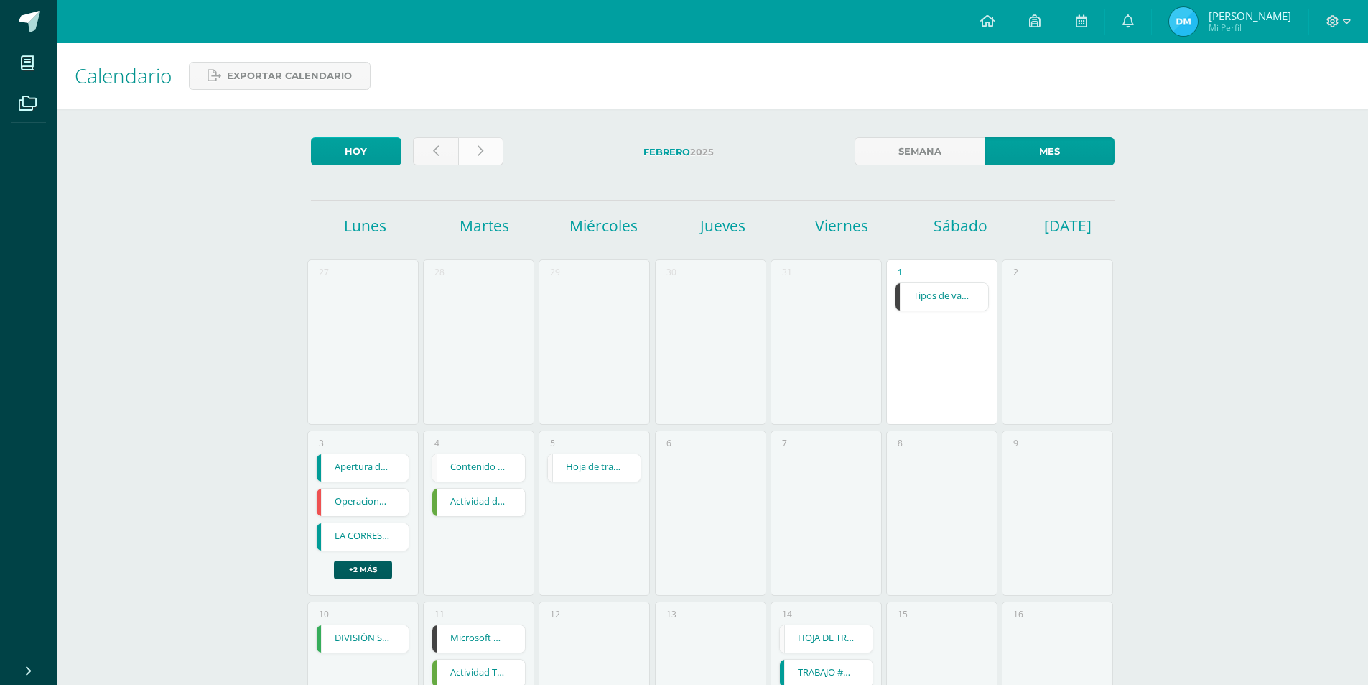
click at [471, 144] on link at bounding box center [480, 151] width 45 height 28
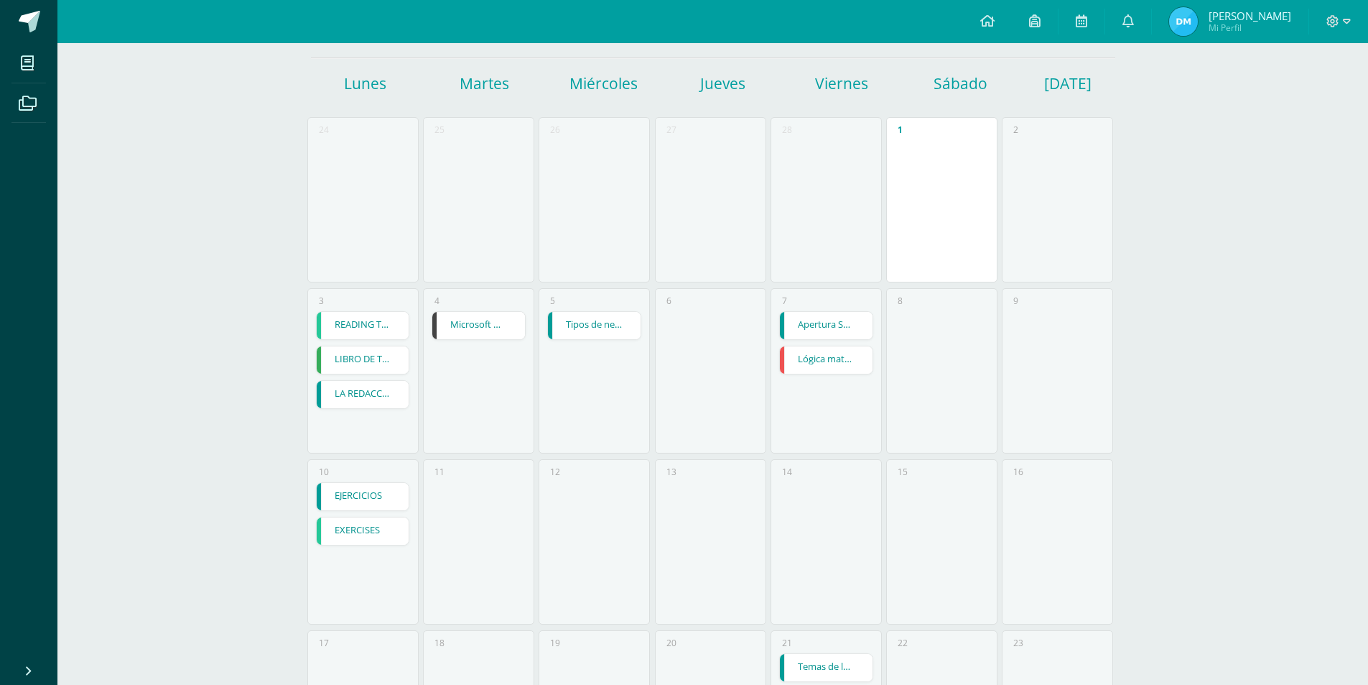
scroll to position [144, 0]
click at [484, 341] on div "4 Microsoft Word Volante Publicitario Con formas Microsoft Word Volante Publici…" at bounding box center [478, 369] width 111 height 165
click at [487, 320] on link "Microsoft Word Volante Publicitario Con formas" at bounding box center [478, 323] width 93 height 27
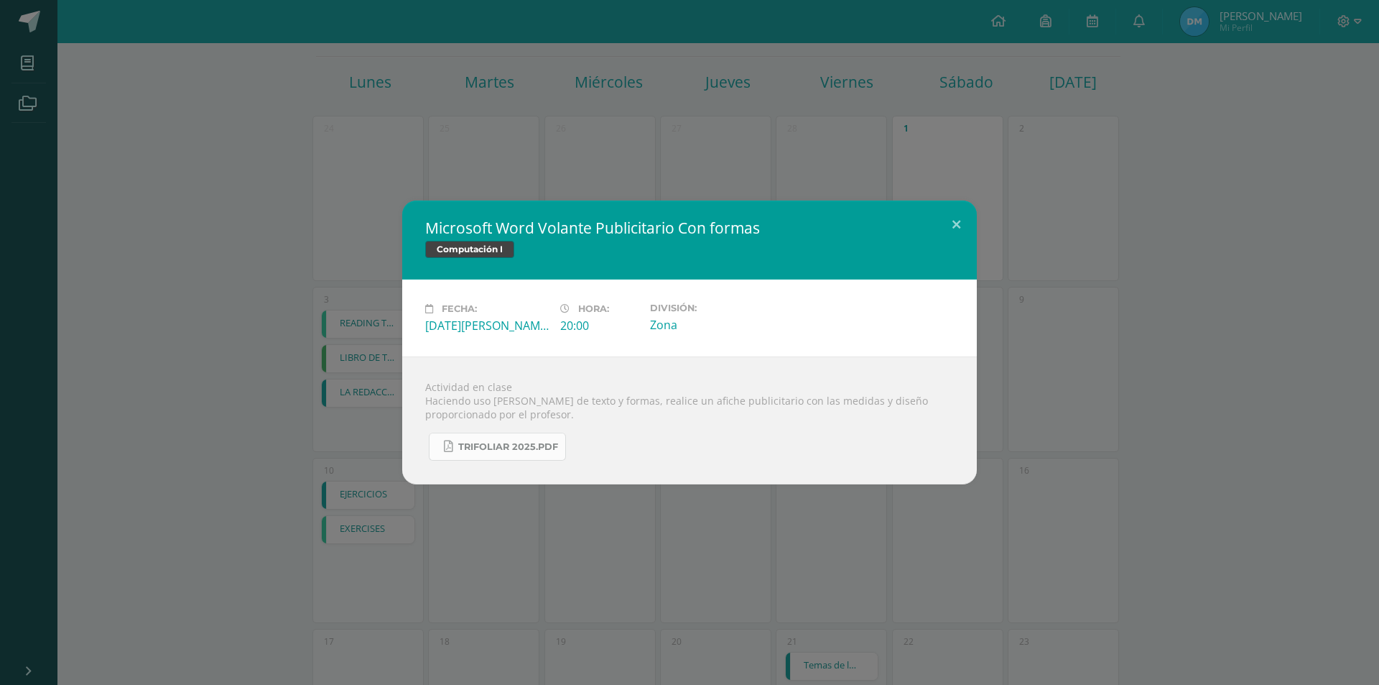
click at [511, 450] on span "TRIFOLIAR 2025.pdf" at bounding box center [508, 446] width 100 height 11
click at [953, 207] on button at bounding box center [956, 224] width 41 height 49
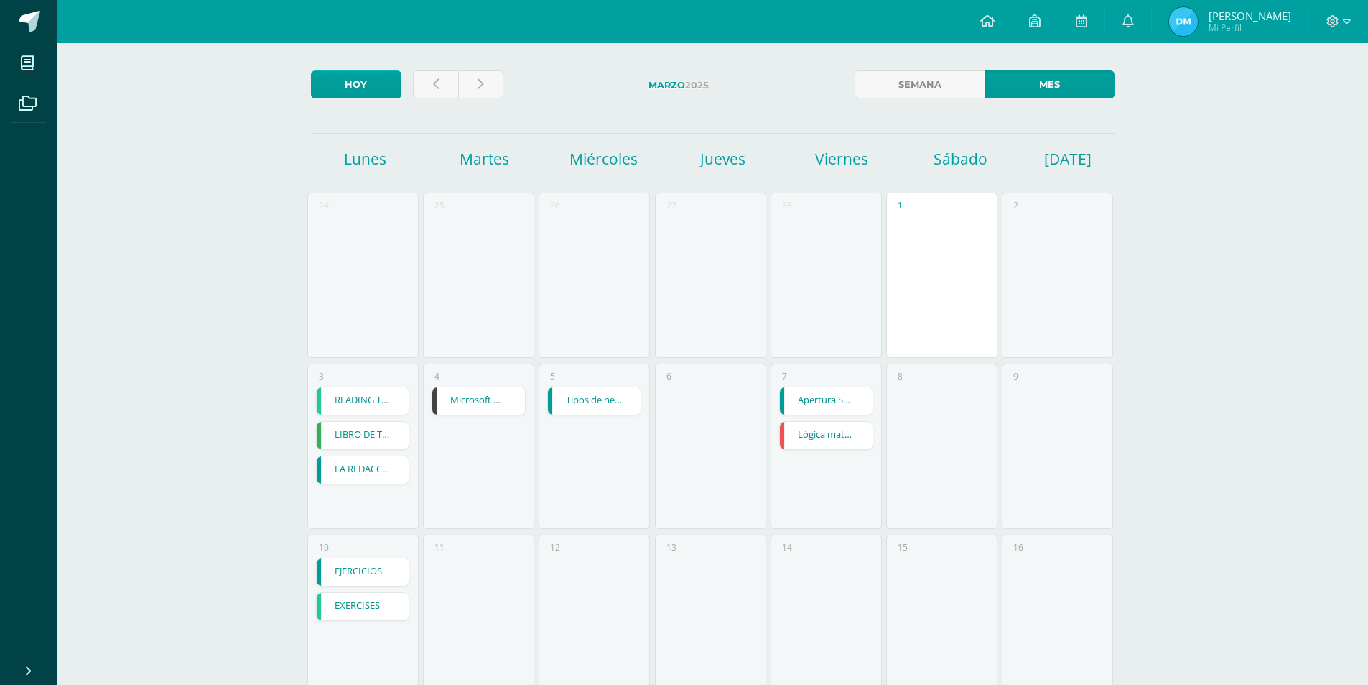
scroll to position [0, 0]
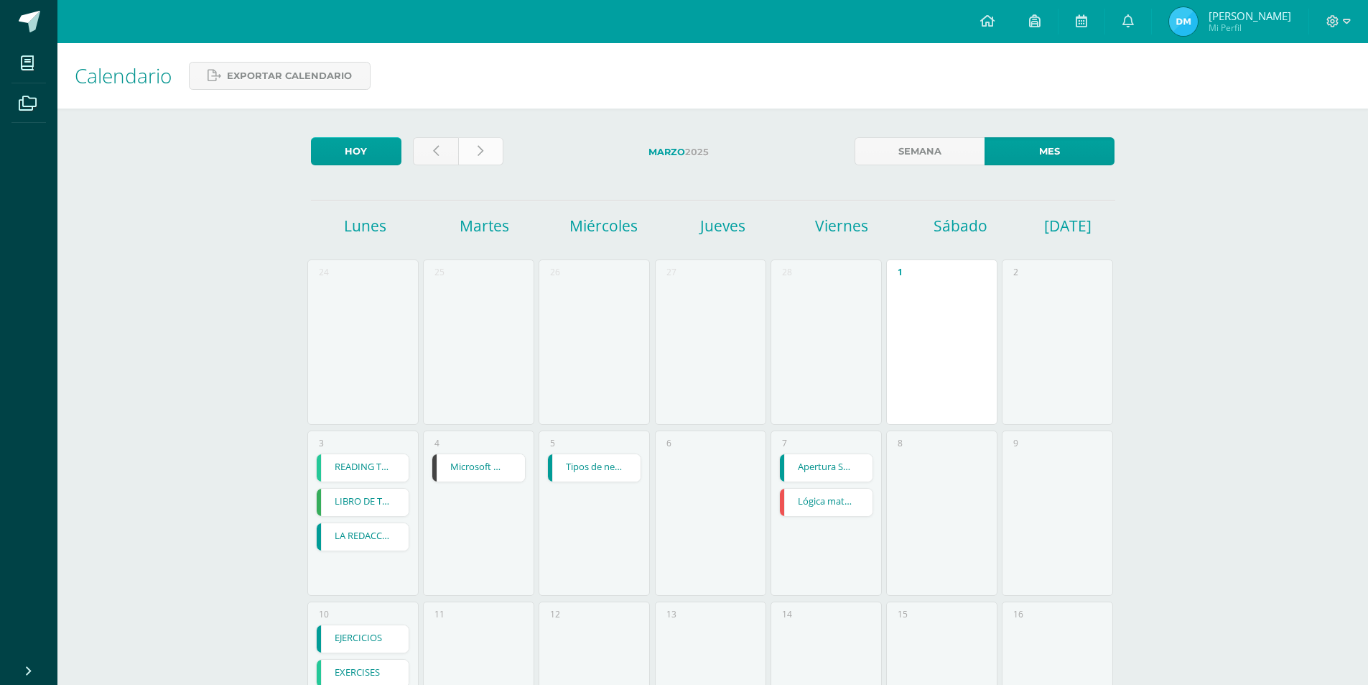
click at [481, 147] on icon at bounding box center [481, 151] width 6 height 12
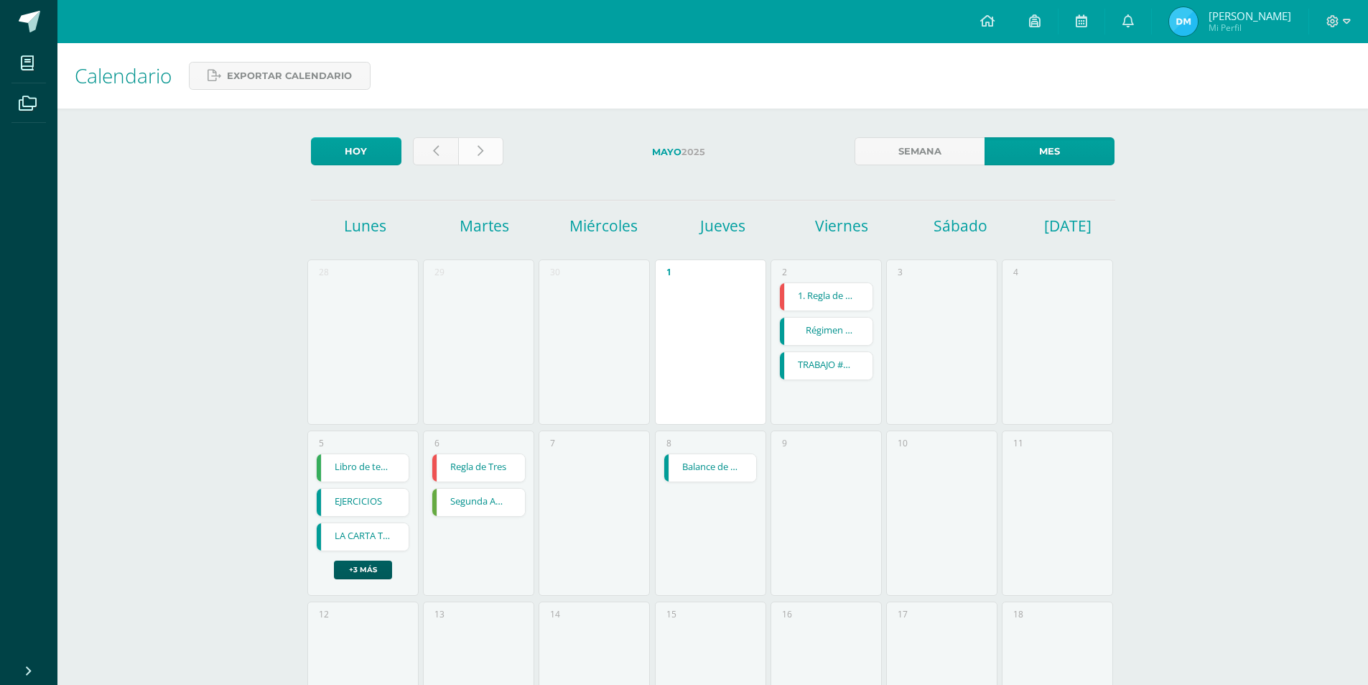
click at [475, 146] on link at bounding box center [480, 151] width 45 height 28
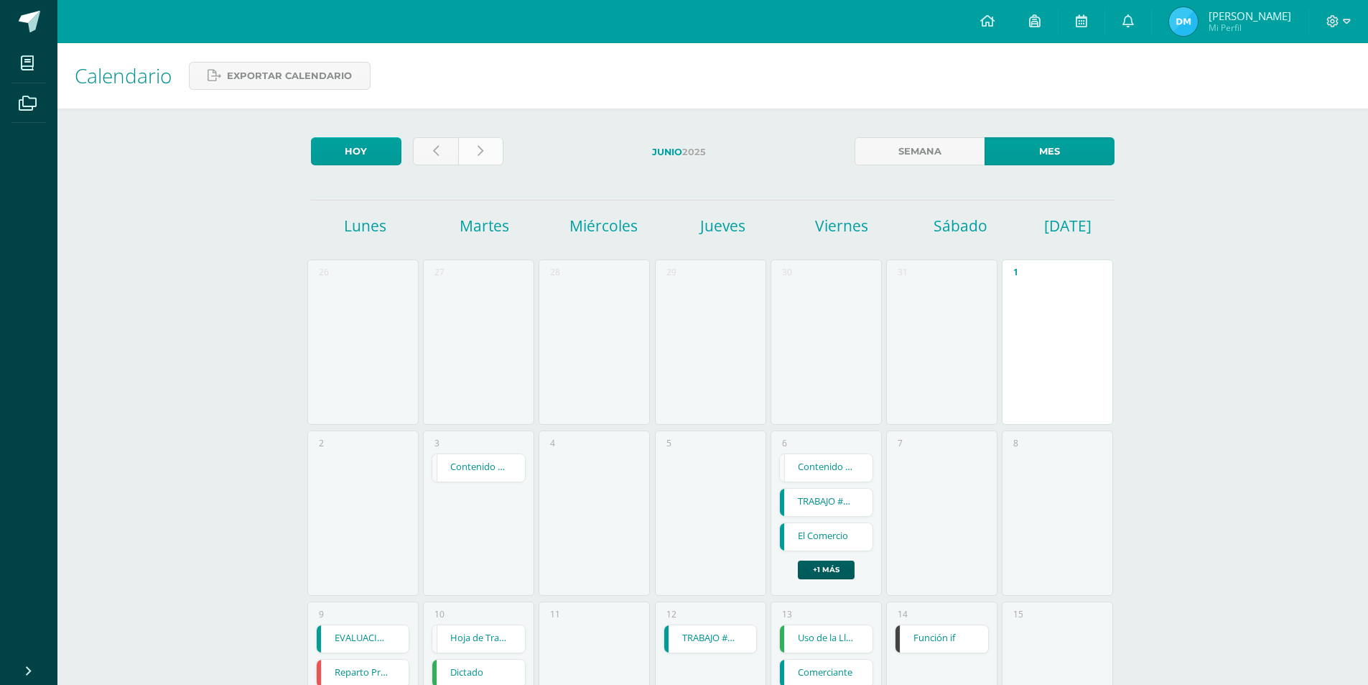
click at [478, 154] on icon at bounding box center [481, 151] width 6 height 12
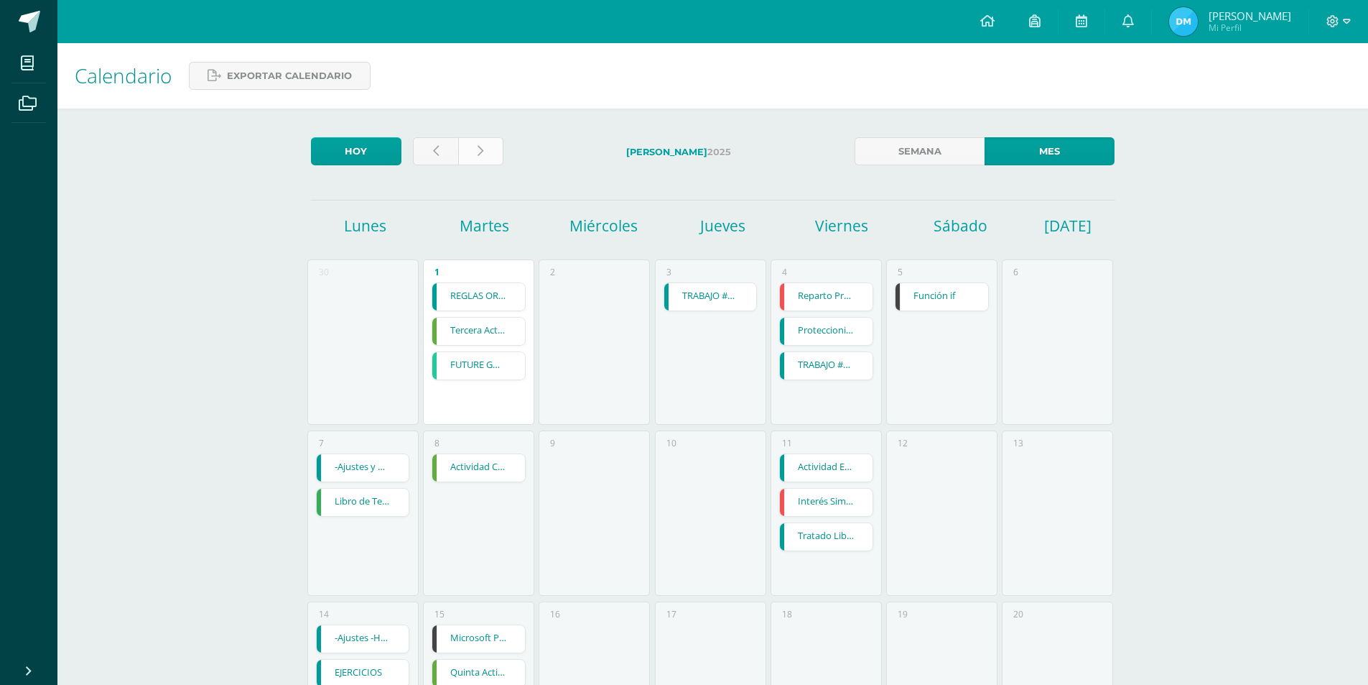
click at [466, 159] on link at bounding box center [480, 151] width 45 height 28
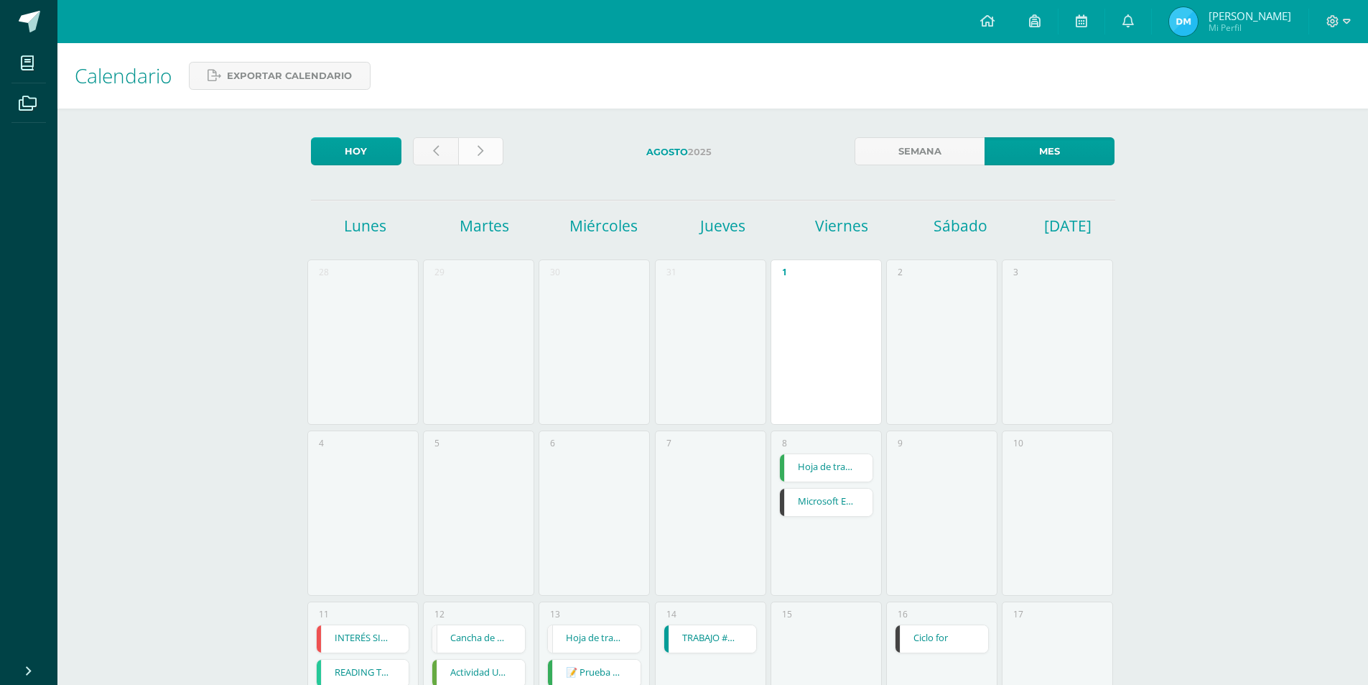
click at [491, 162] on link at bounding box center [480, 151] width 45 height 28
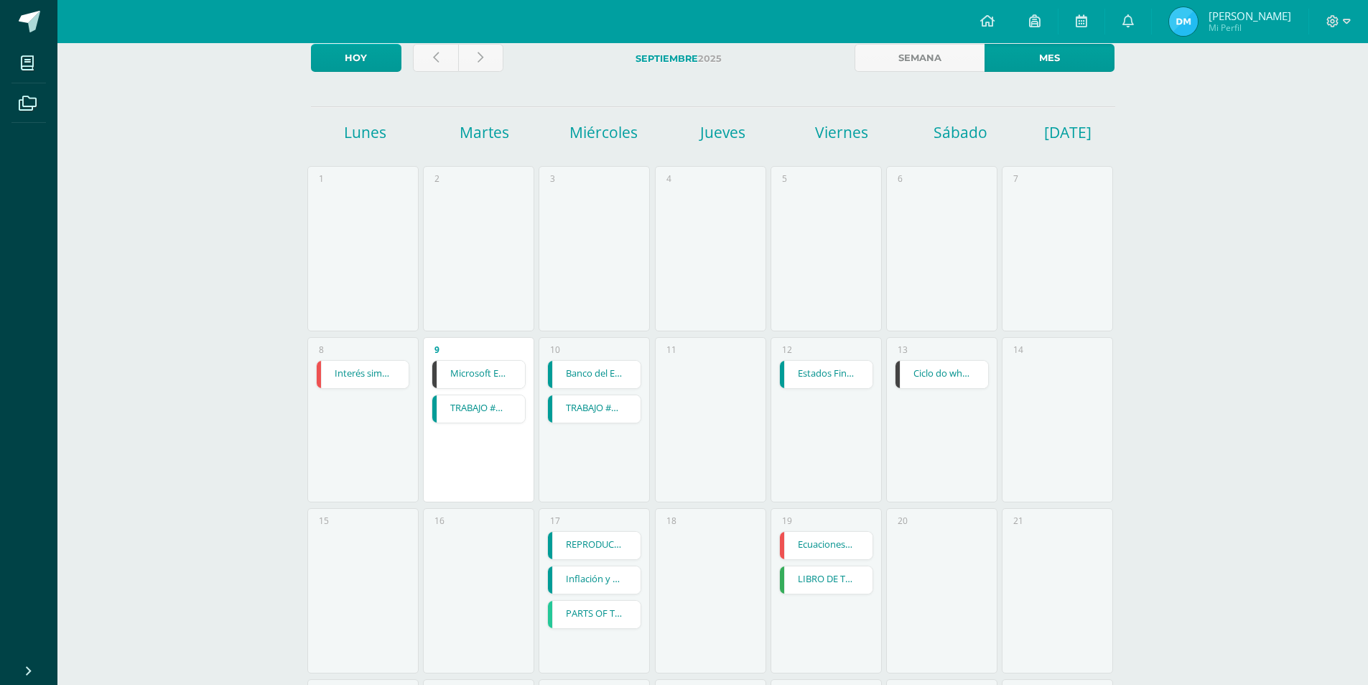
scroll to position [216, 0]
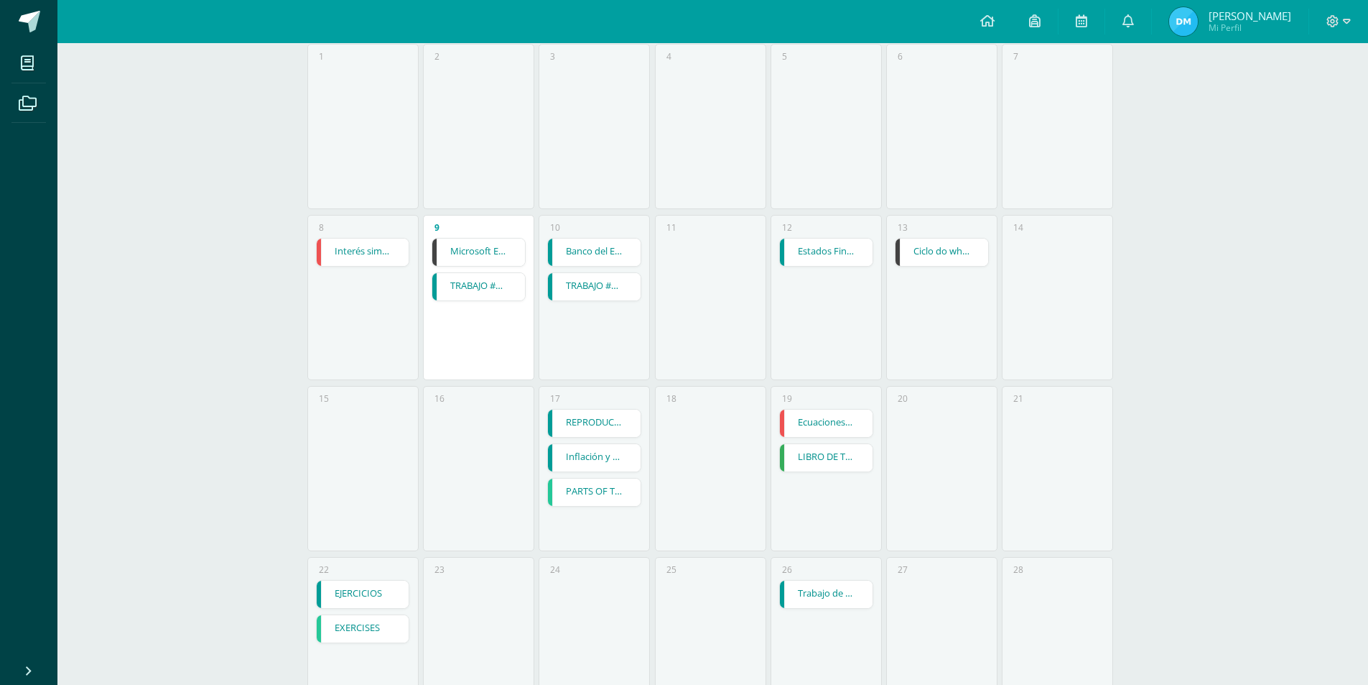
click at [591, 254] on link "Banco del Estado, Banca Múltiple." at bounding box center [594, 251] width 93 height 27
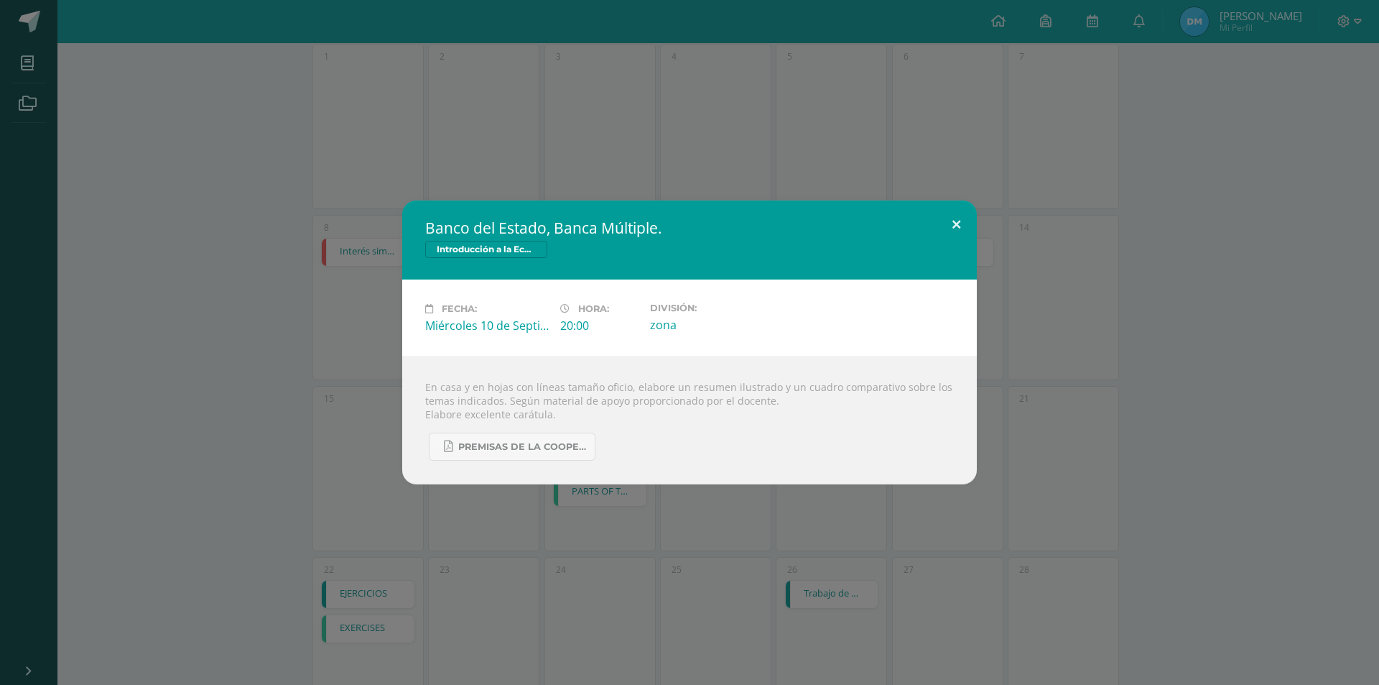
click at [973, 235] on button at bounding box center [956, 224] width 41 height 49
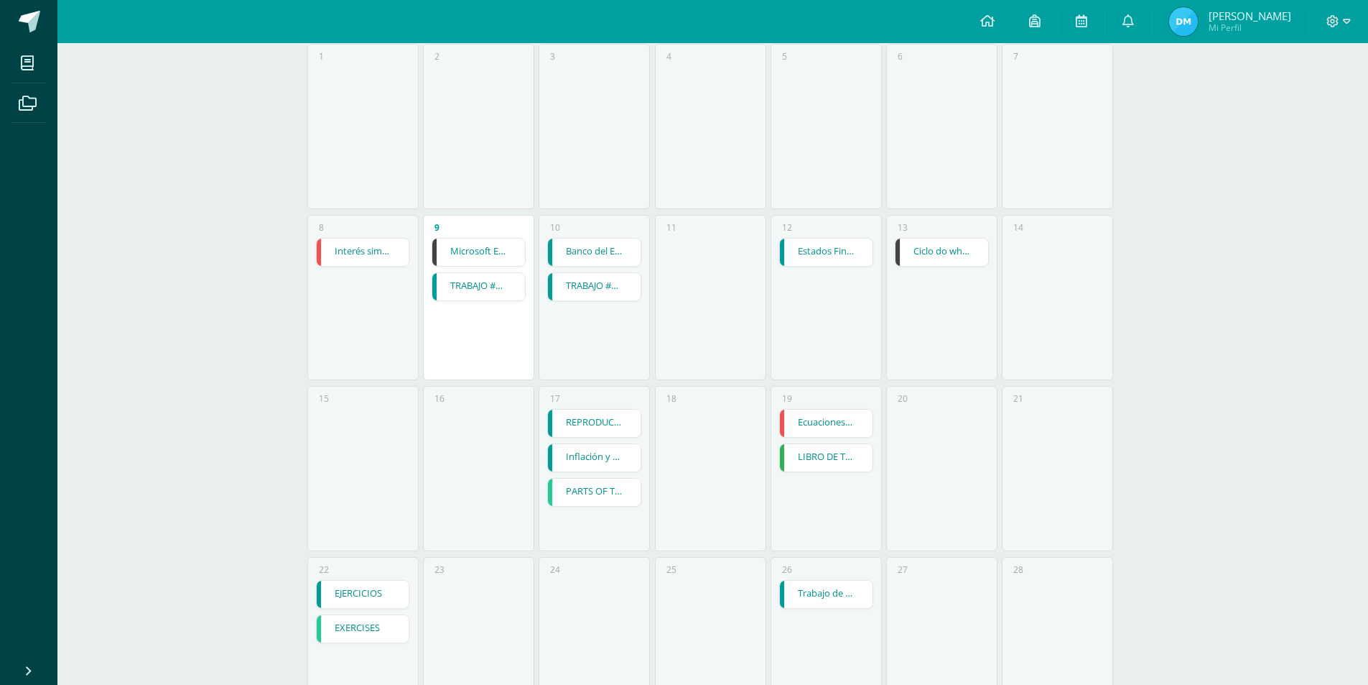
click at [583, 289] on link "TRABAJO #3 - LOS DERECHOS HUMANOS" at bounding box center [594, 286] width 93 height 27
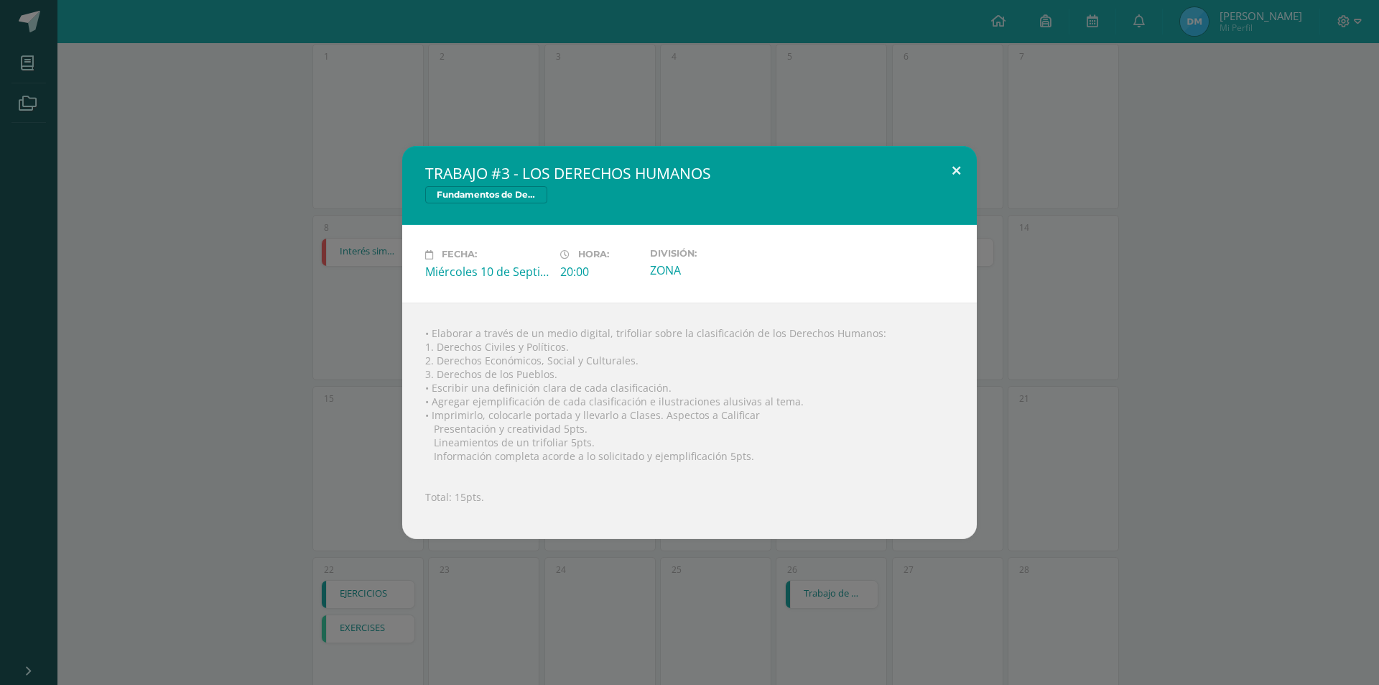
click at [950, 181] on button at bounding box center [956, 170] width 41 height 49
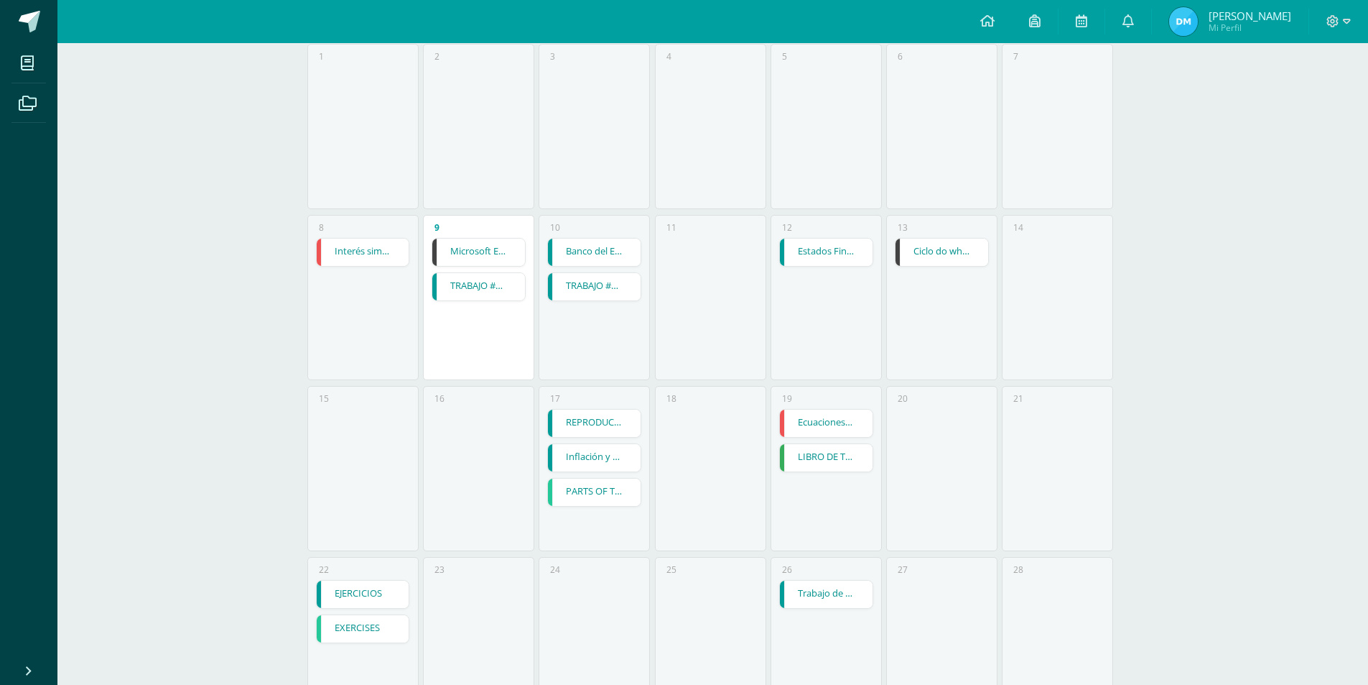
click at [823, 244] on link "Estados Financieros Tarea #67" at bounding box center [826, 251] width 93 height 27
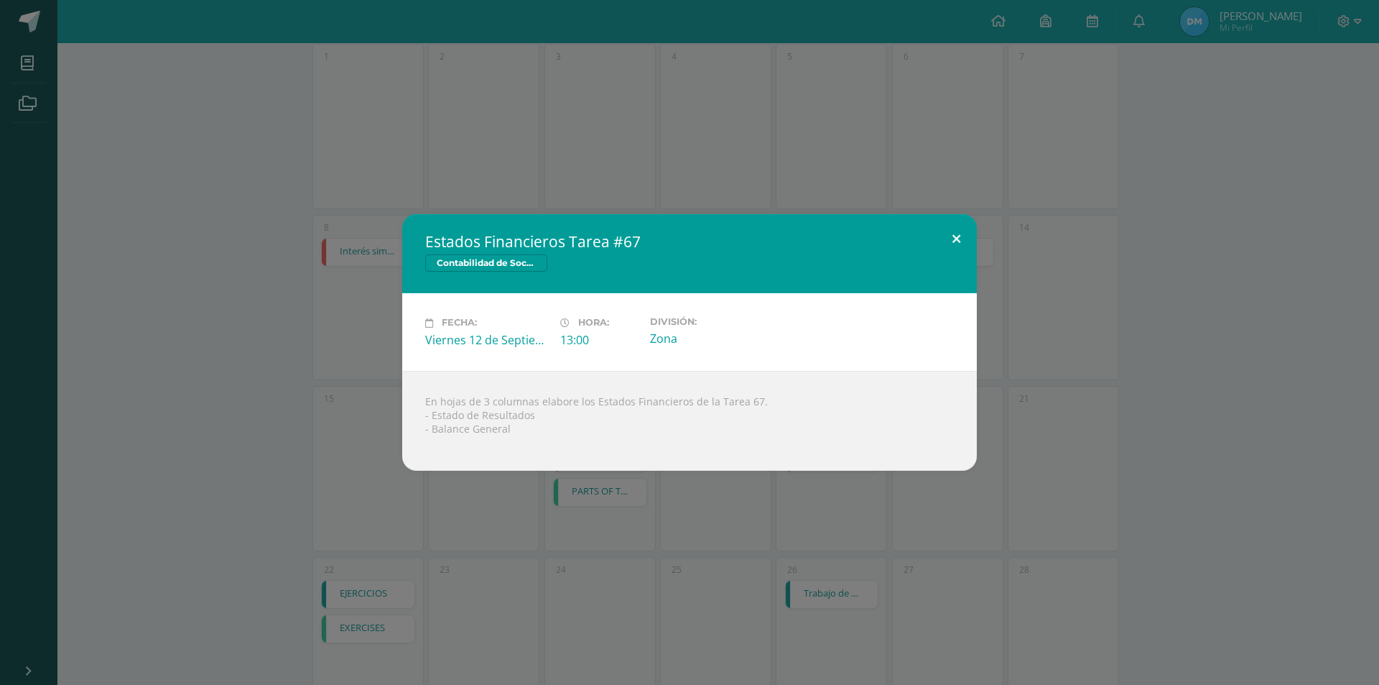
click at [963, 236] on button at bounding box center [956, 238] width 41 height 49
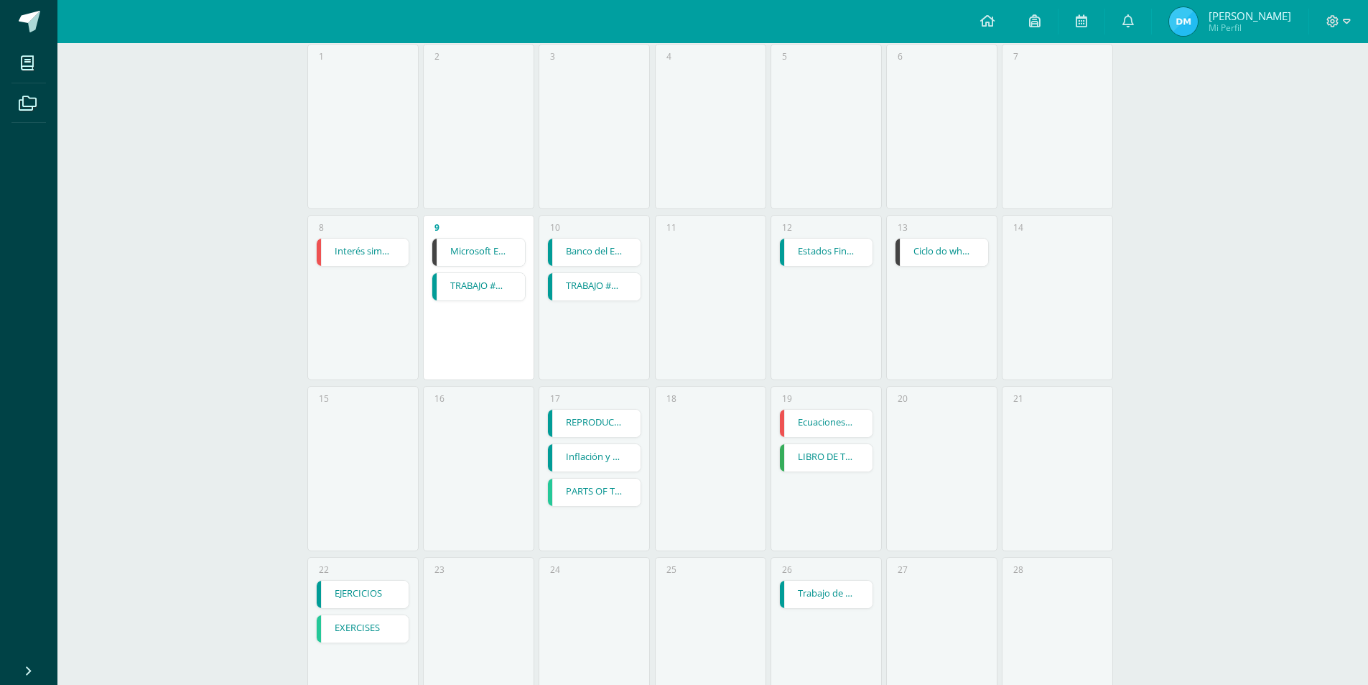
click at [487, 282] on link "TRABAJO #3 - ADMISNTRACIÓN PÚBLICA" at bounding box center [478, 286] width 93 height 27
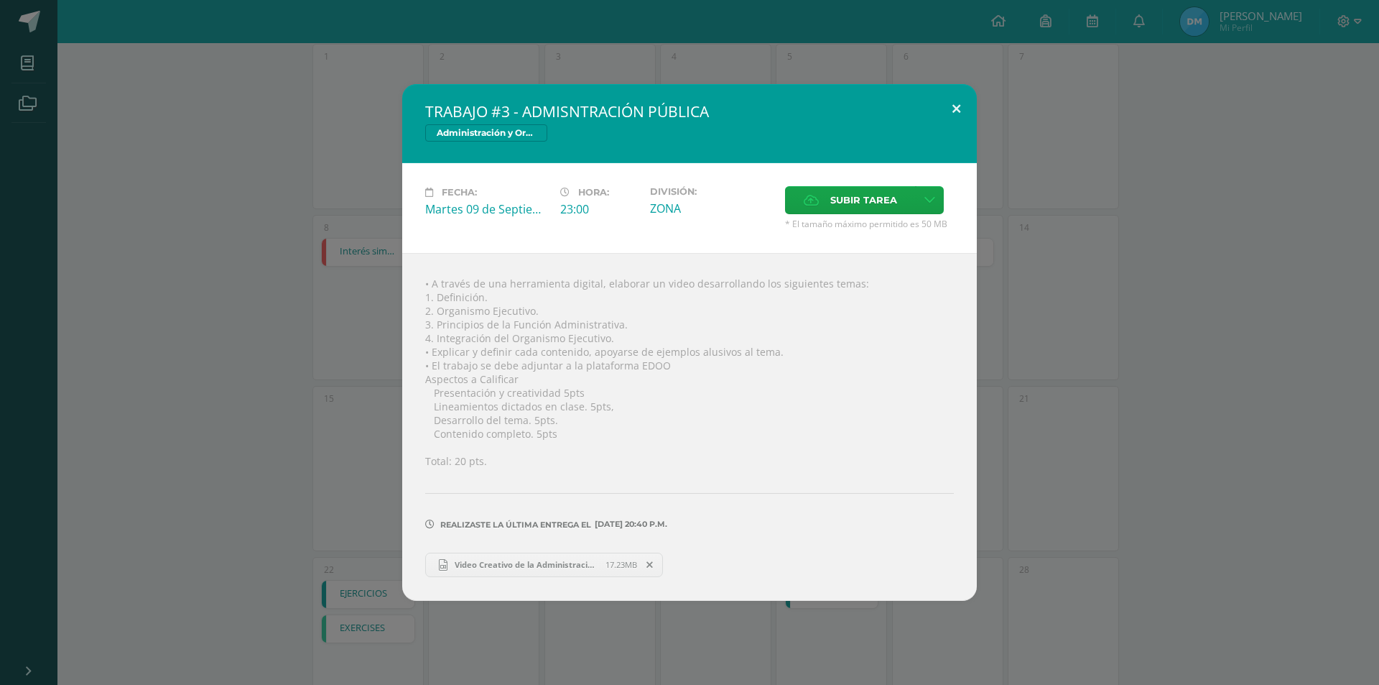
click at [955, 113] on button at bounding box center [956, 108] width 41 height 49
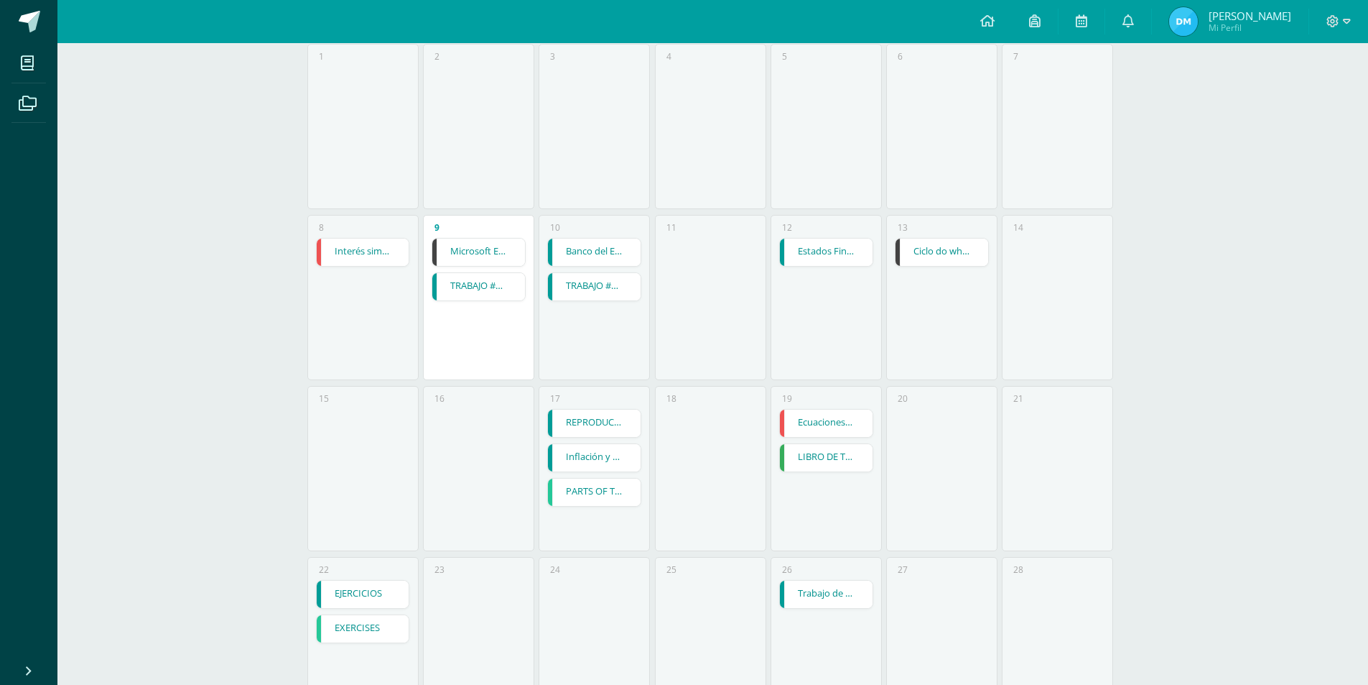
click at [619, 287] on link "TRABAJO #3 - LOS DERECHOS HUMANOS" at bounding box center [594, 286] width 93 height 27
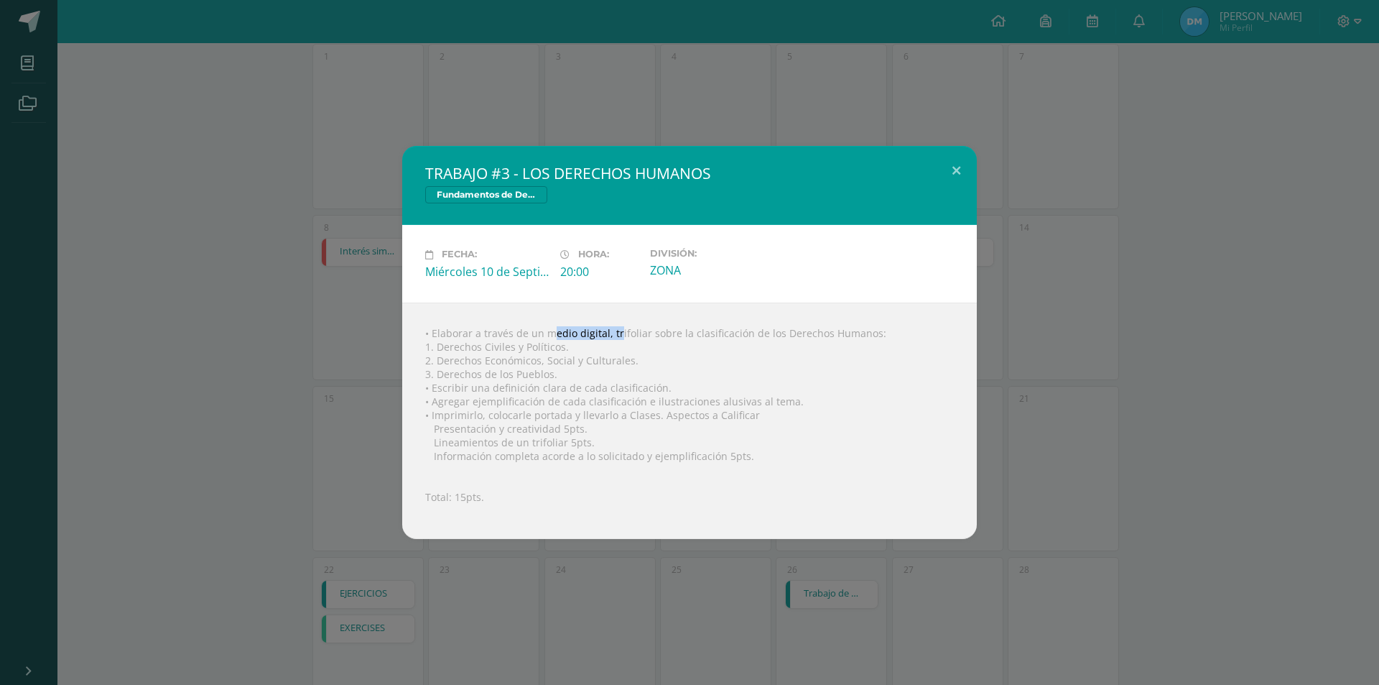
drag, startPoint x: 555, startPoint y: 327, endPoint x: 605, endPoint y: 318, distance: 50.3
click at [602, 320] on div "• Elaborar a través de un medio digital, trifoliar sobre la clasificación de lo…" at bounding box center [689, 420] width 575 height 236
drag, startPoint x: 628, startPoint y: 323, endPoint x: 661, endPoint y: 330, distance: 33.8
click at [631, 325] on div "• Elaborar a través de un medio digital, trifoliar sobre la clasificación de lo…" at bounding box center [689, 420] width 575 height 236
drag, startPoint x: 717, startPoint y: 328, endPoint x: 701, endPoint y: 337, distance: 18.0
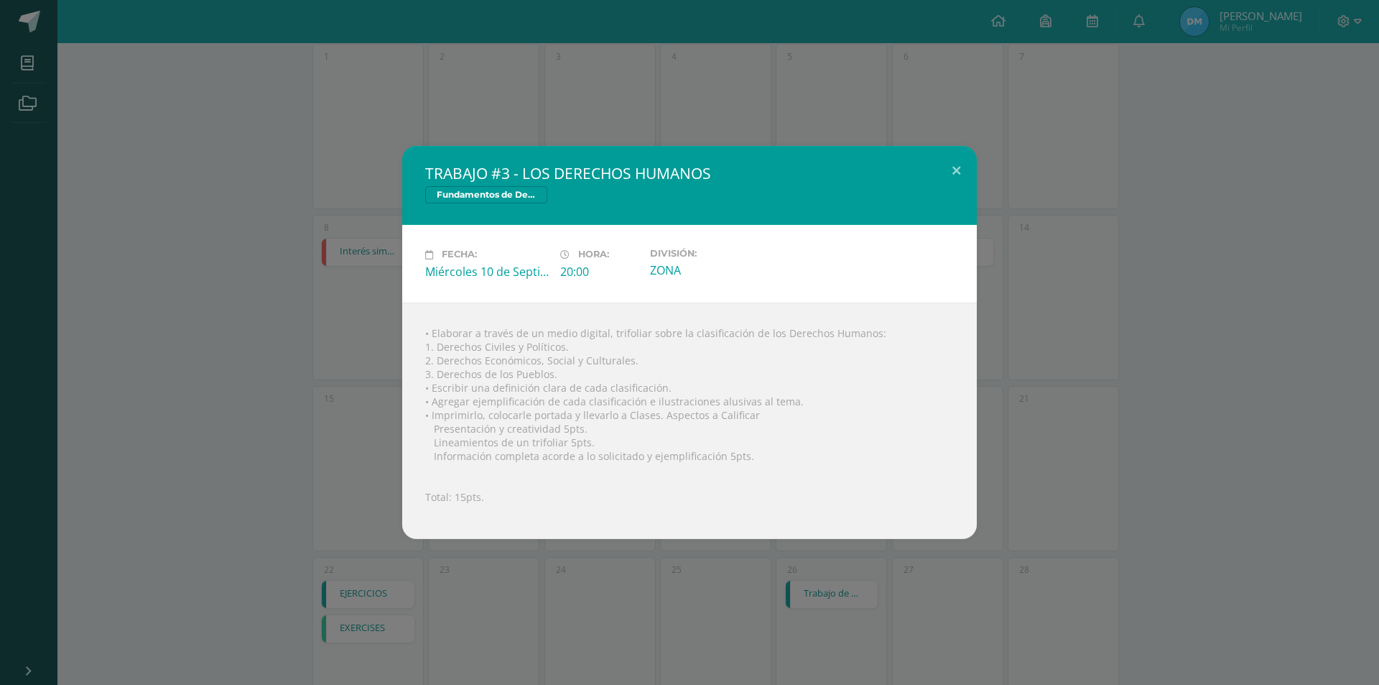
click at [718, 328] on div "• Elaborar a través de un medio digital, trifoliar sobre la clasificación de lo…" at bounding box center [689, 420] width 575 height 236
drag, startPoint x: 432, startPoint y: 348, endPoint x: 471, endPoint y: 353, distance: 39.7
click at [471, 352] on div "• Elaborar a través de un medio digital, trifoliar sobre la clasificación de lo…" at bounding box center [689, 420] width 575 height 236
click at [472, 358] on div "• Elaborar a través de un medio digital, trifoliar sobre la clasificación de lo…" at bounding box center [689, 420] width 575 height 236
click at [960, 185] on button at bounding box center [956, 170] width 41 height 49
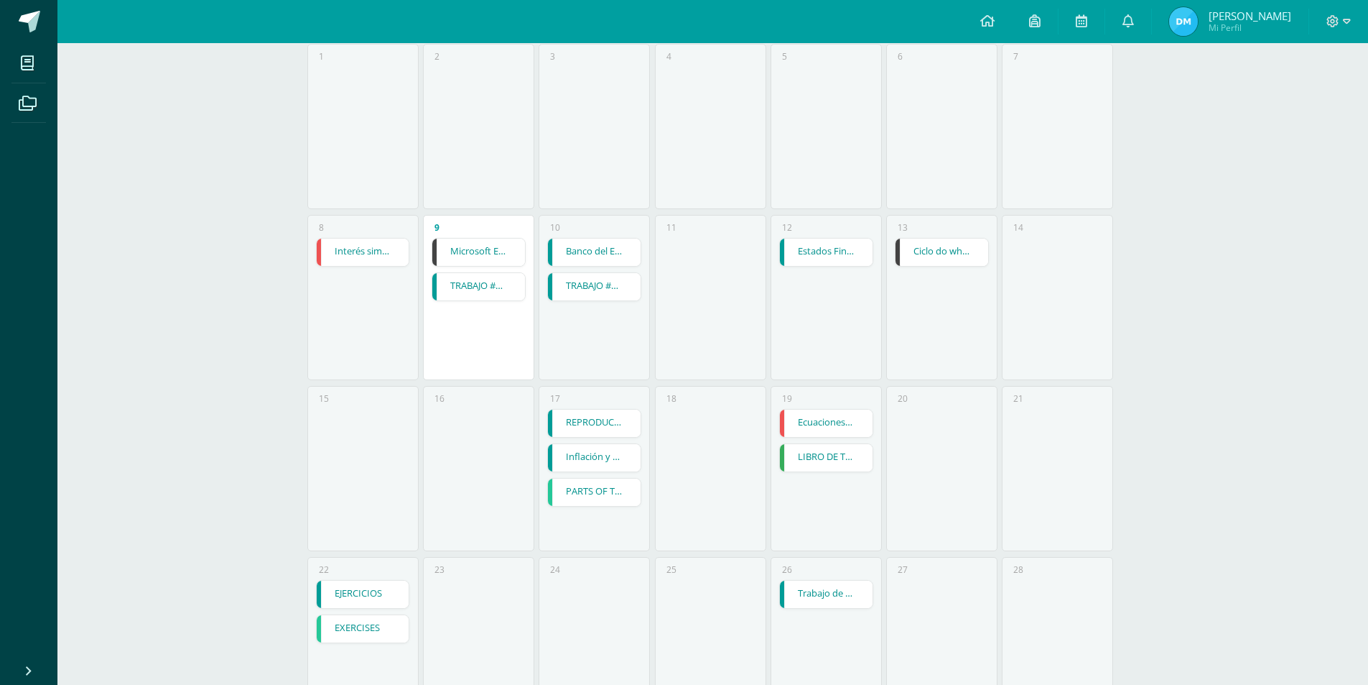
click at [588, 281] on link "TRABAJO #3 - LOS DERECHOS HUMANOS" at bounding box center [594, 286] width 93 height 27
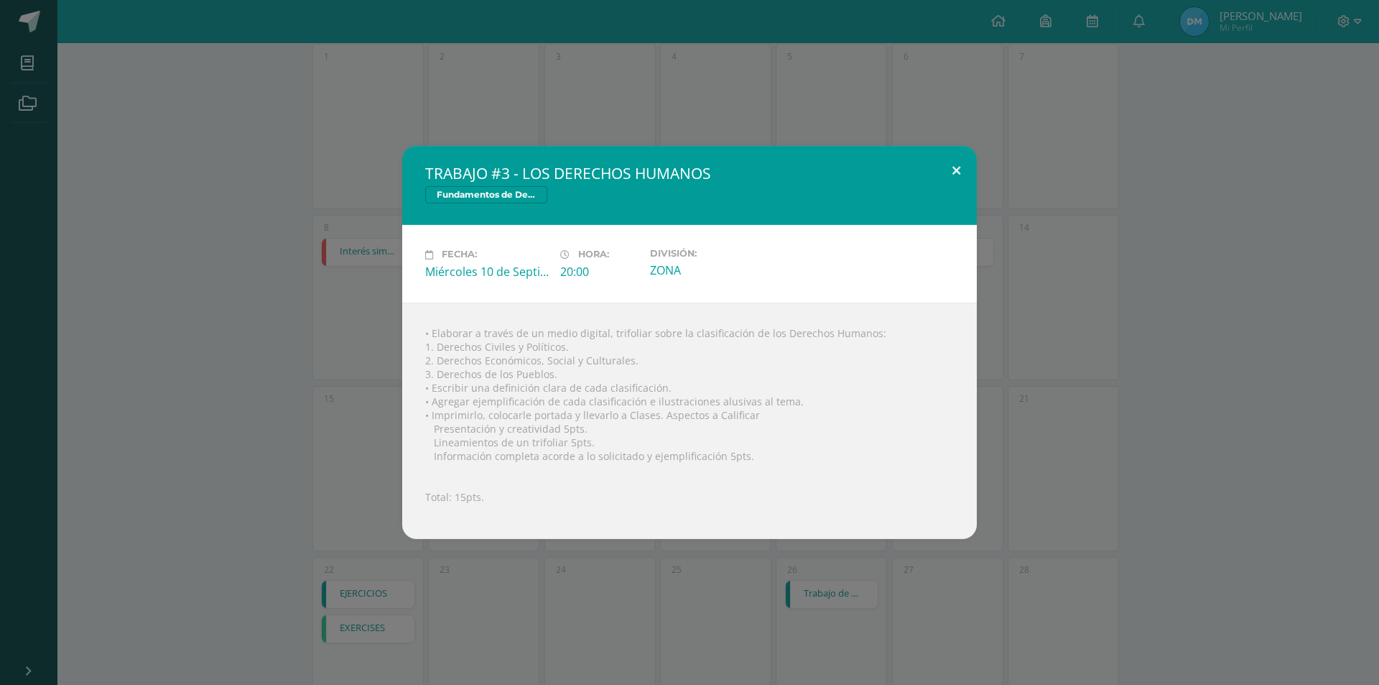
click at [965, 174] on button at bounding box center [956, 170] width 41 height 49
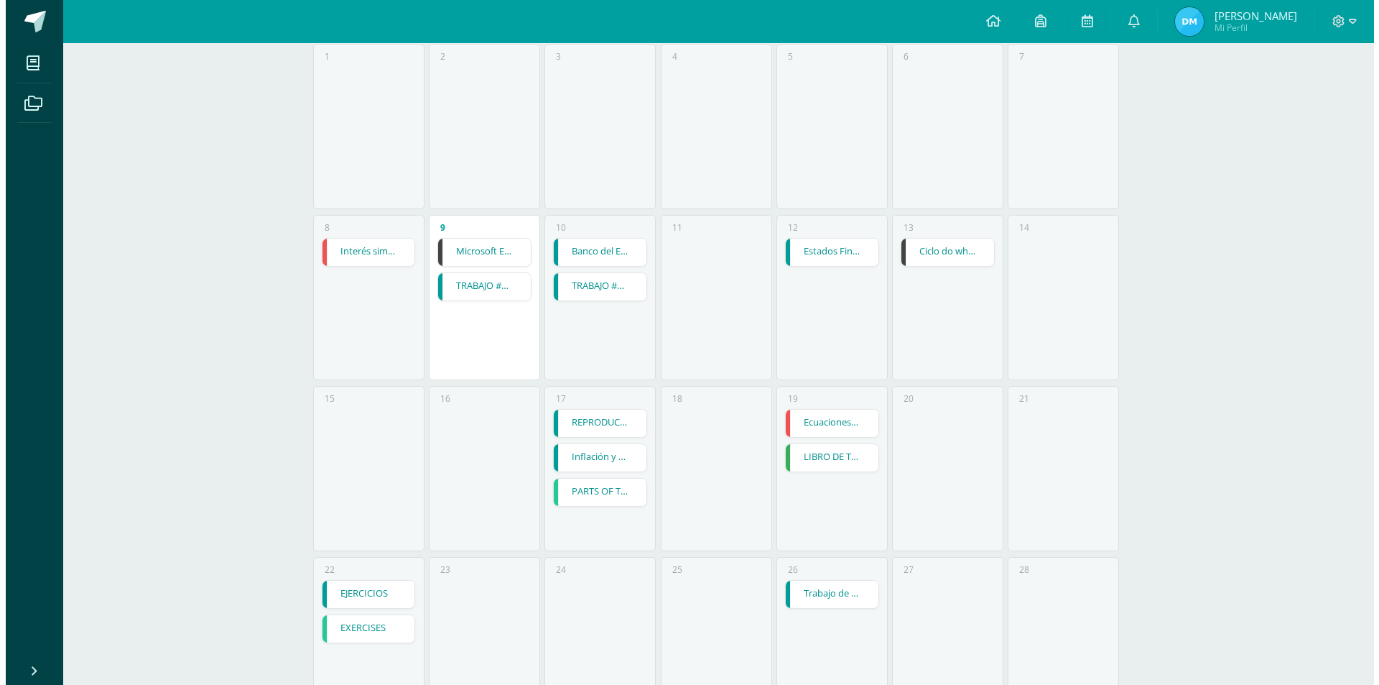
scroll to position [287, 0]
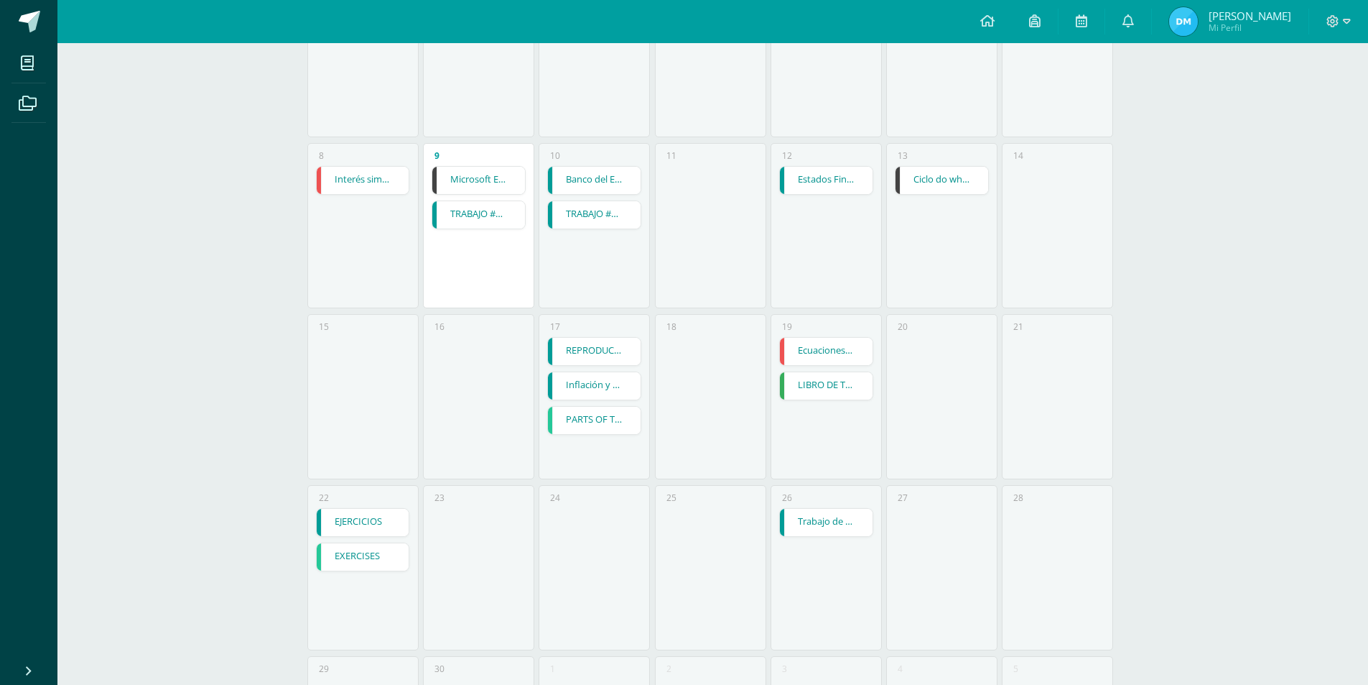
click at [580, 353] on link "REPRODUCCIÓN DE DOCUMENTOS" at bounding box center [594, 351] width 93 height 27
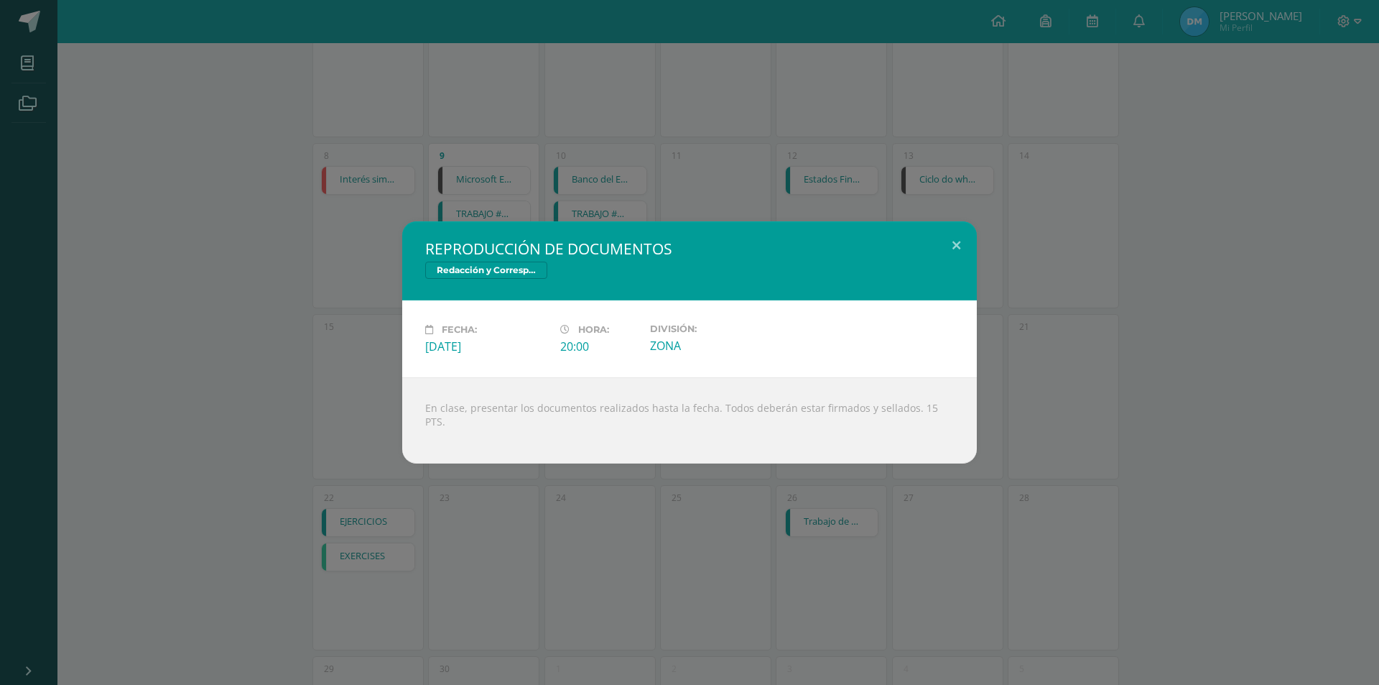
drag, startPoint x: 494, startPoint y: 279, endPoint x: 506, endPoint y: 279, distance: 12.2
click at [501, 279] on span "Redacción y Correspondencia Mercantil" at bounding box center [486, 269] width 122 height 17
click at [965, 251] on button at bounding box center [956, 245] width 41 height 49
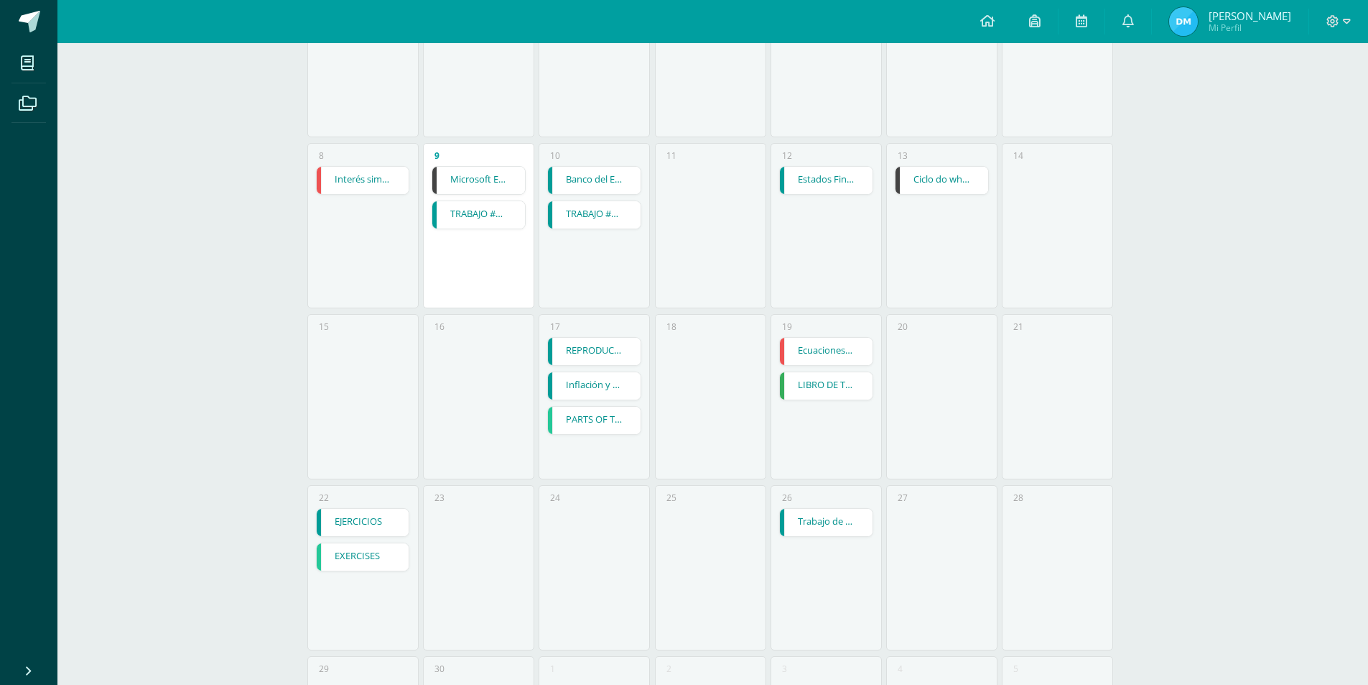
click at [592, 219] on link "TRABAJO #3 - LOS DERECHOS HUMANOS" at bounding box center [594, 214] width 93 height 27
